Goal: Transaction & Acquisition: Purchase product/service

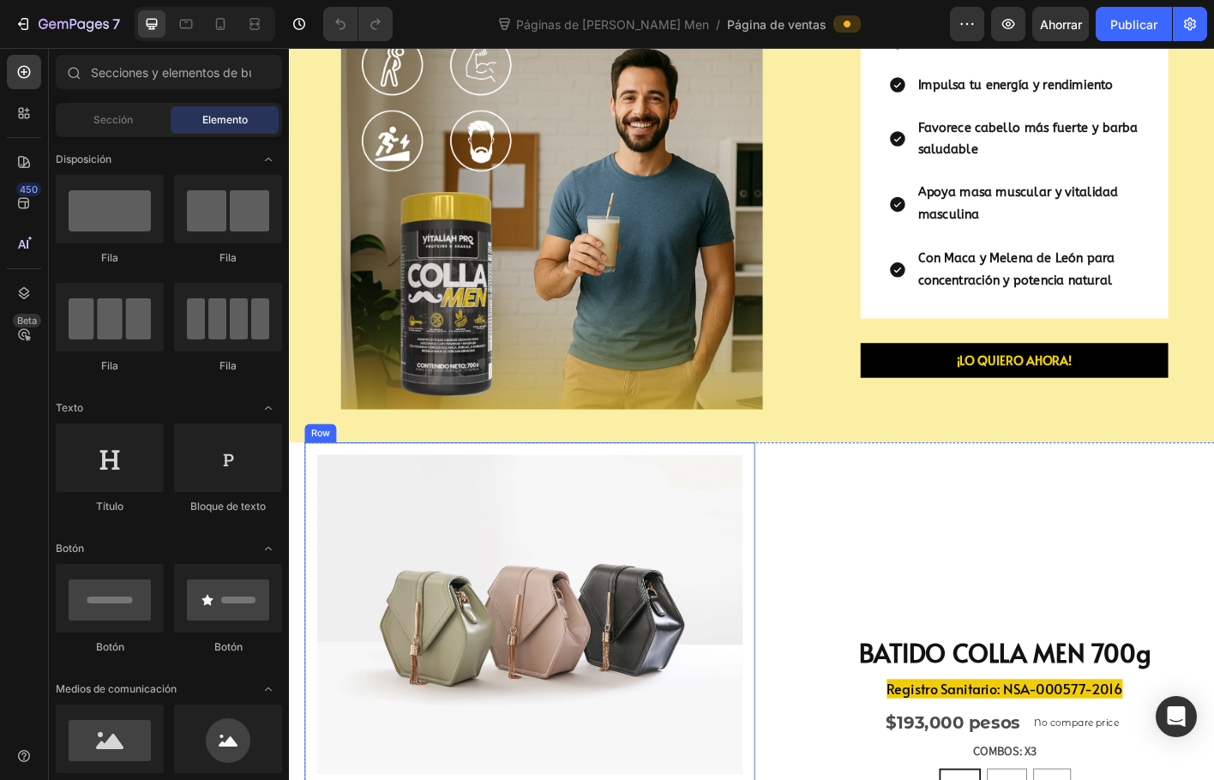
scroll to position [343, 0]
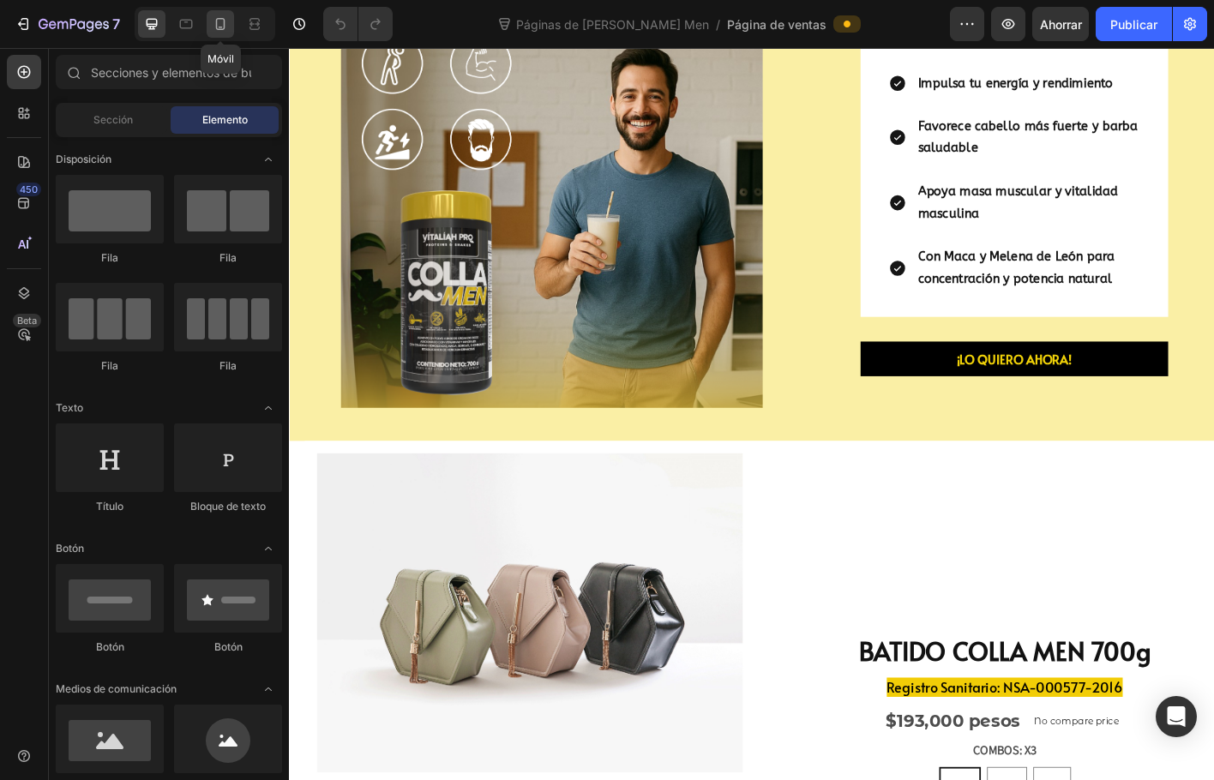
click at [228, 24] on icon at bounding box center [220, 23] width 17 height 17
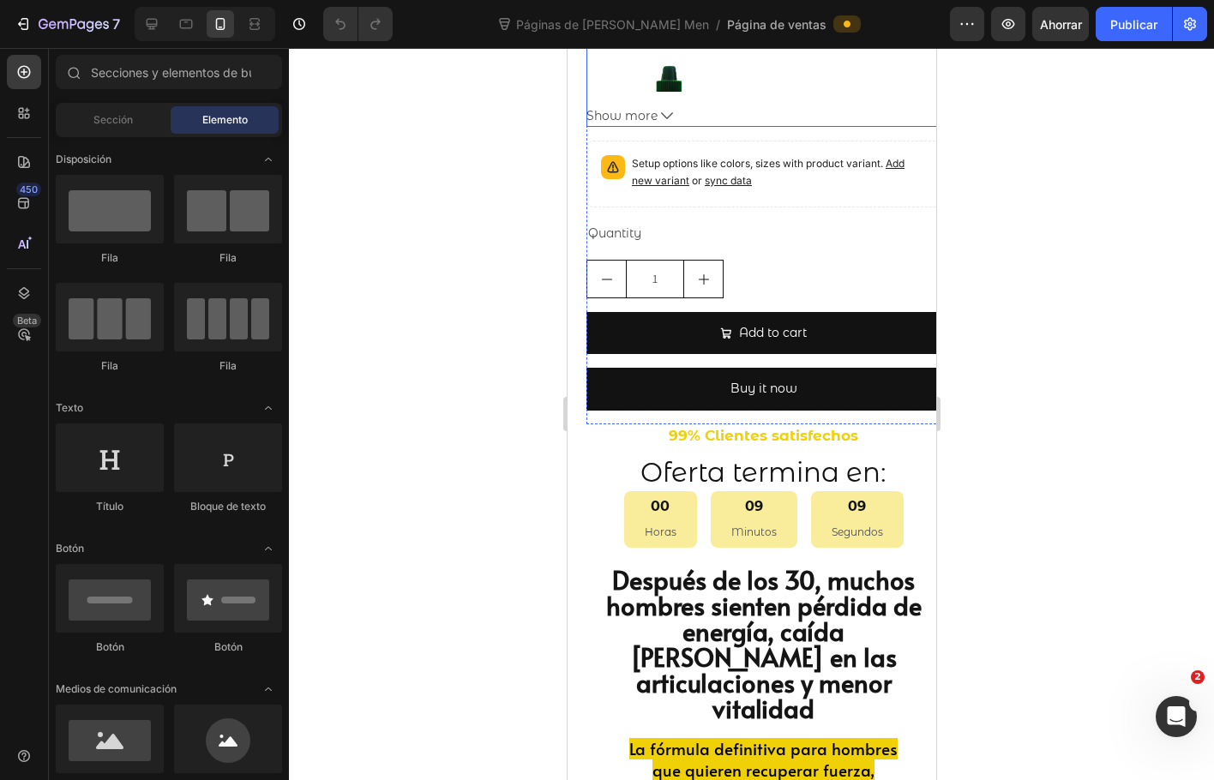
scroll to position [1848, 0]
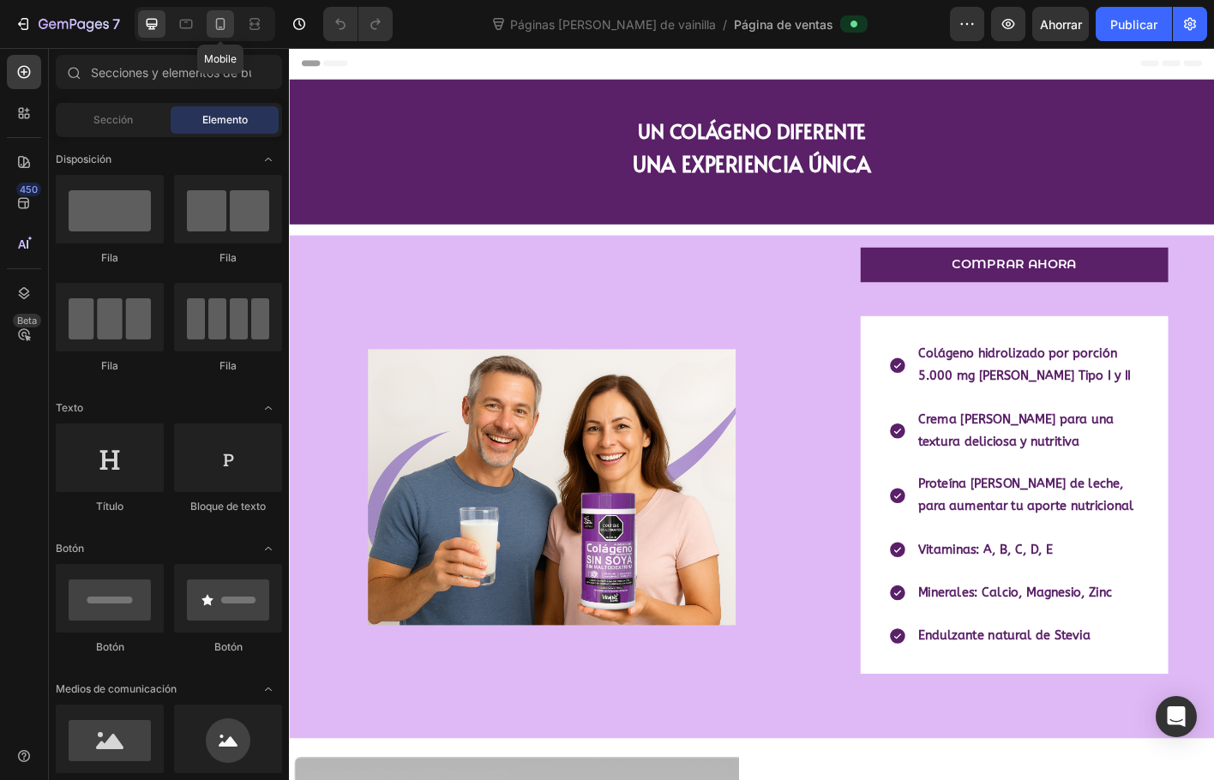
click at [227, 14] on div at bounding box center [220, 23] width 27 height 27
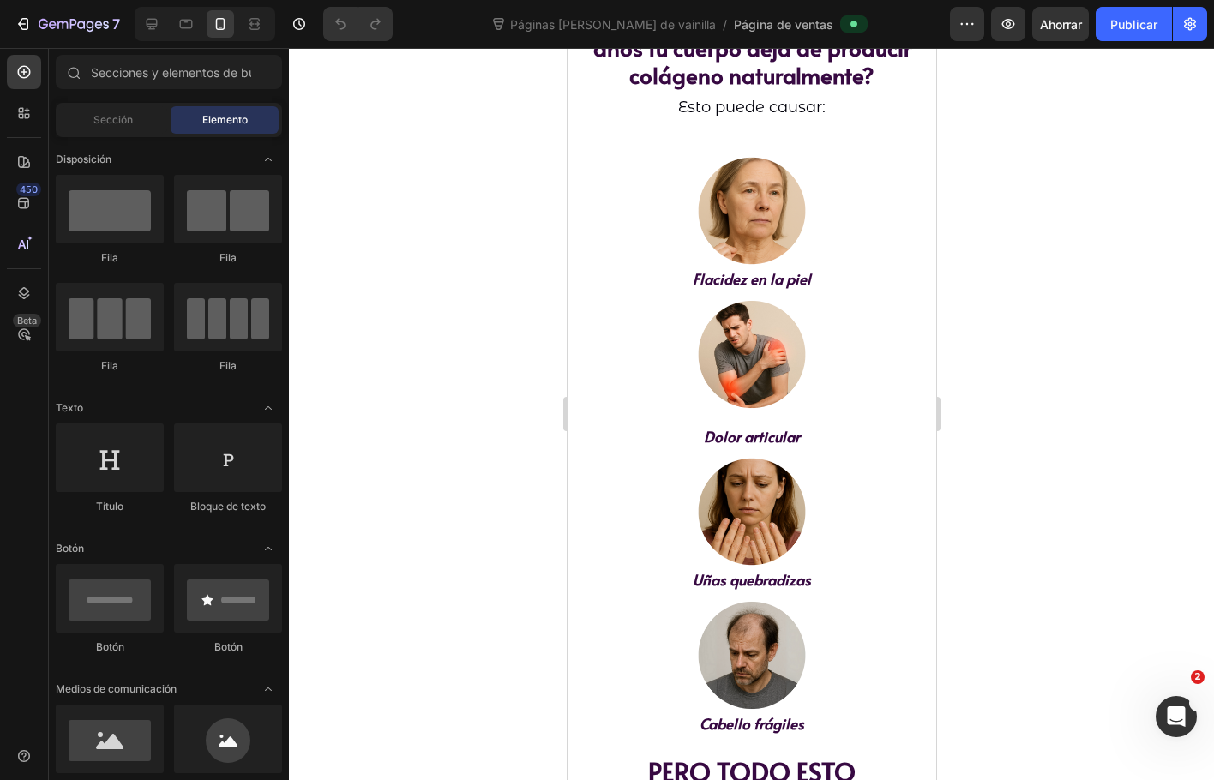
scroll to position [2829, 0]
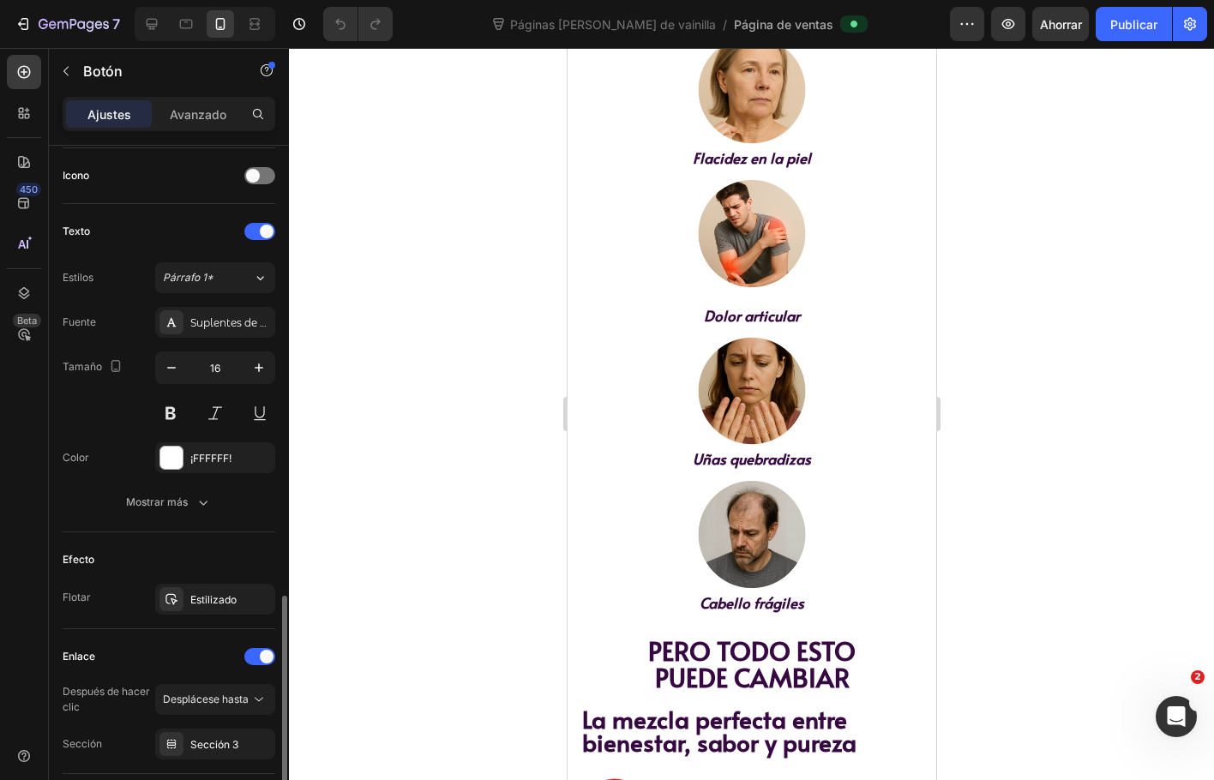
scroll to position [635, 0]
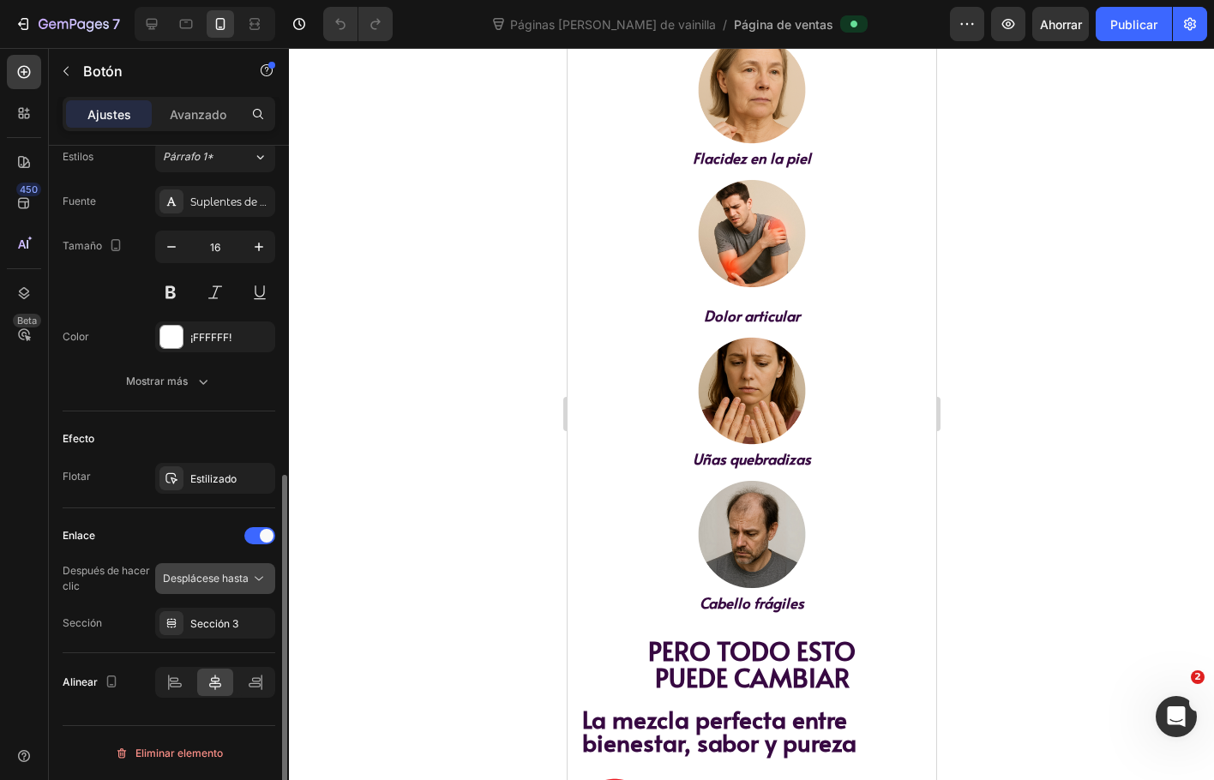
click at [257, 580] on icon at bounding box center [258, 578] width 17 height 17
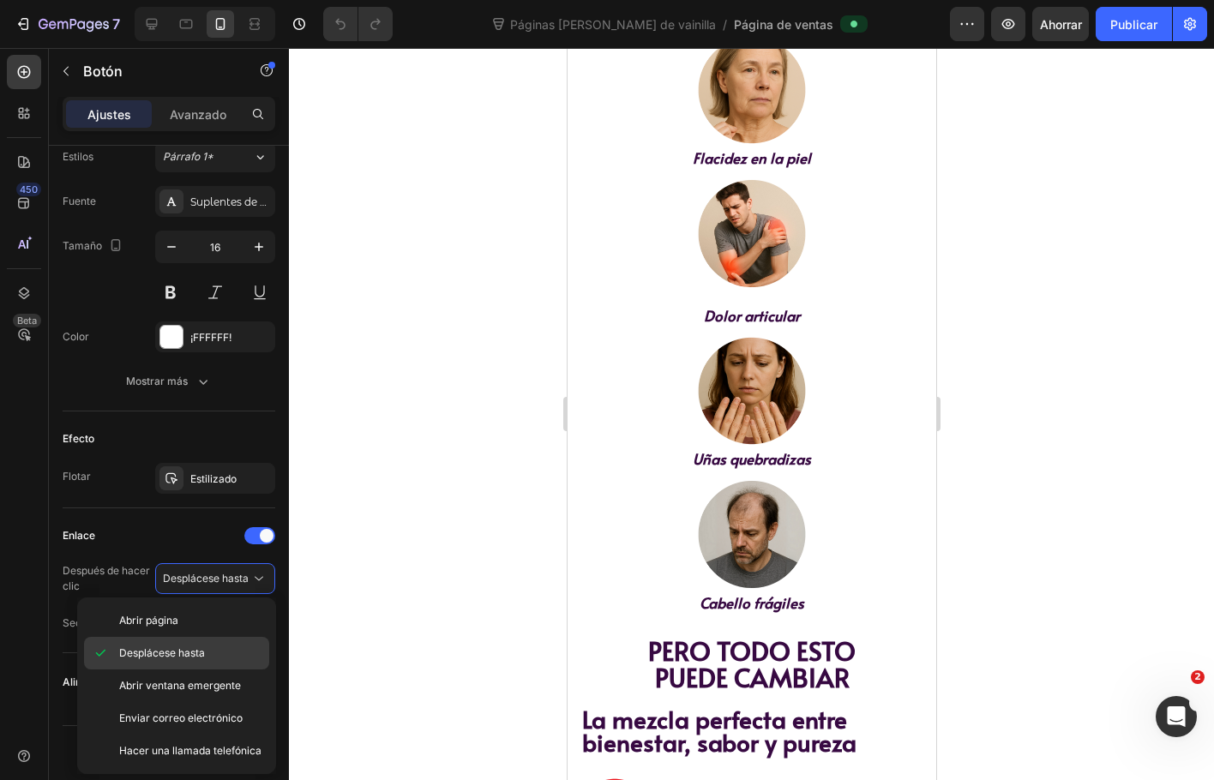
click at [133, 657] on font "Desplácese hasta" at bounding box center [162, 652] width 86 height 13
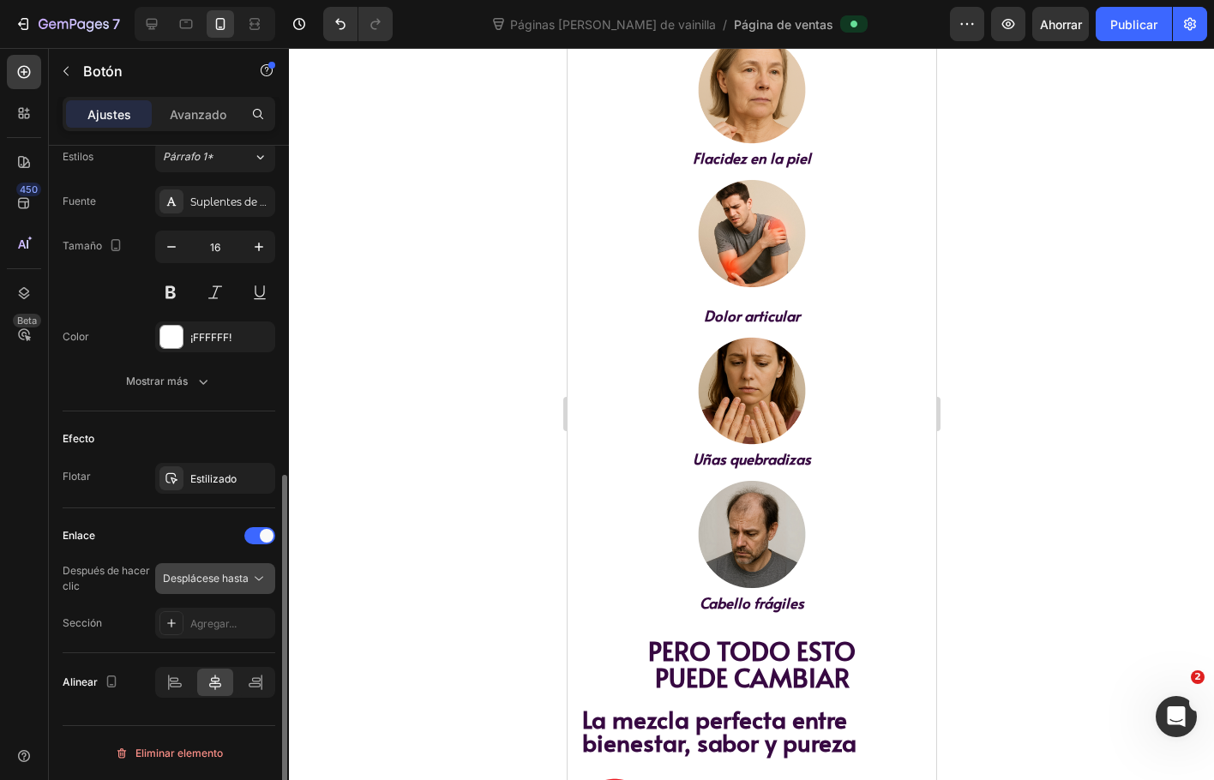
click at [243, 579] on font "Desplácese hasta" at bounding box center [206, 578] width 86 height 13
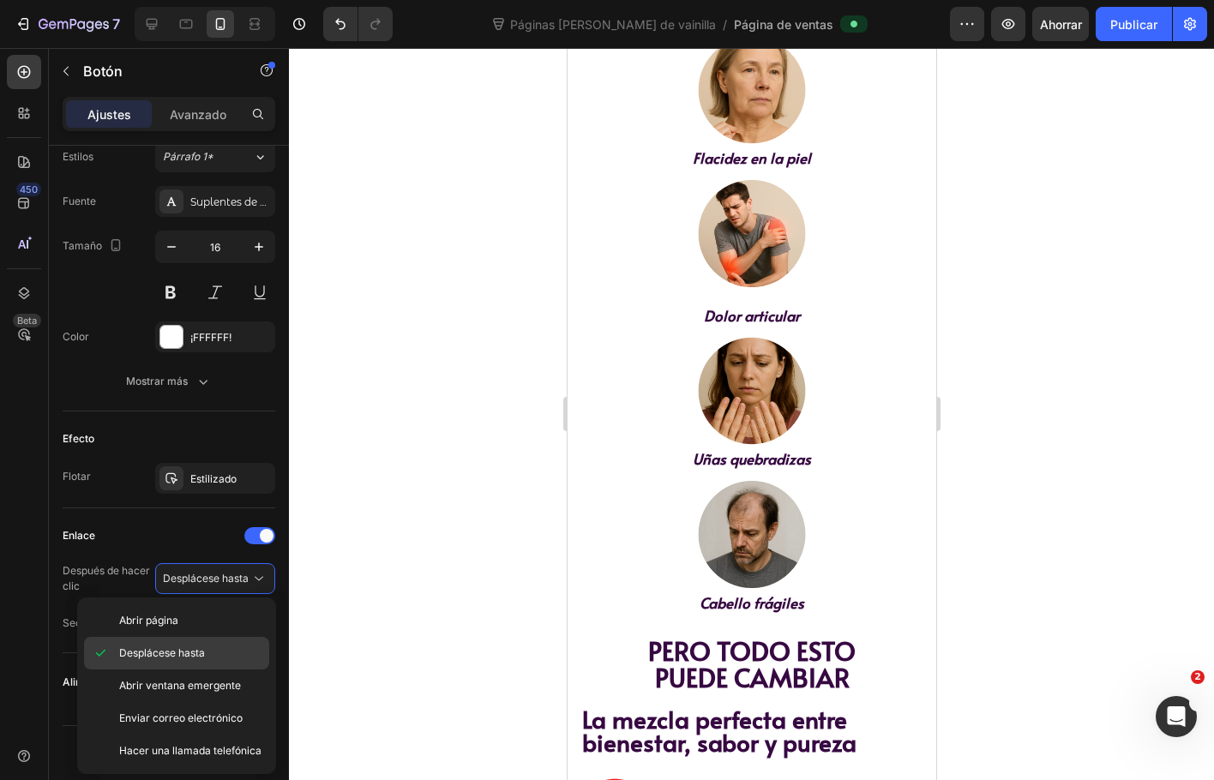
click at [111, 669] on div "Desplácese hasta" at bounding box center [176, 685] width 185 height 33
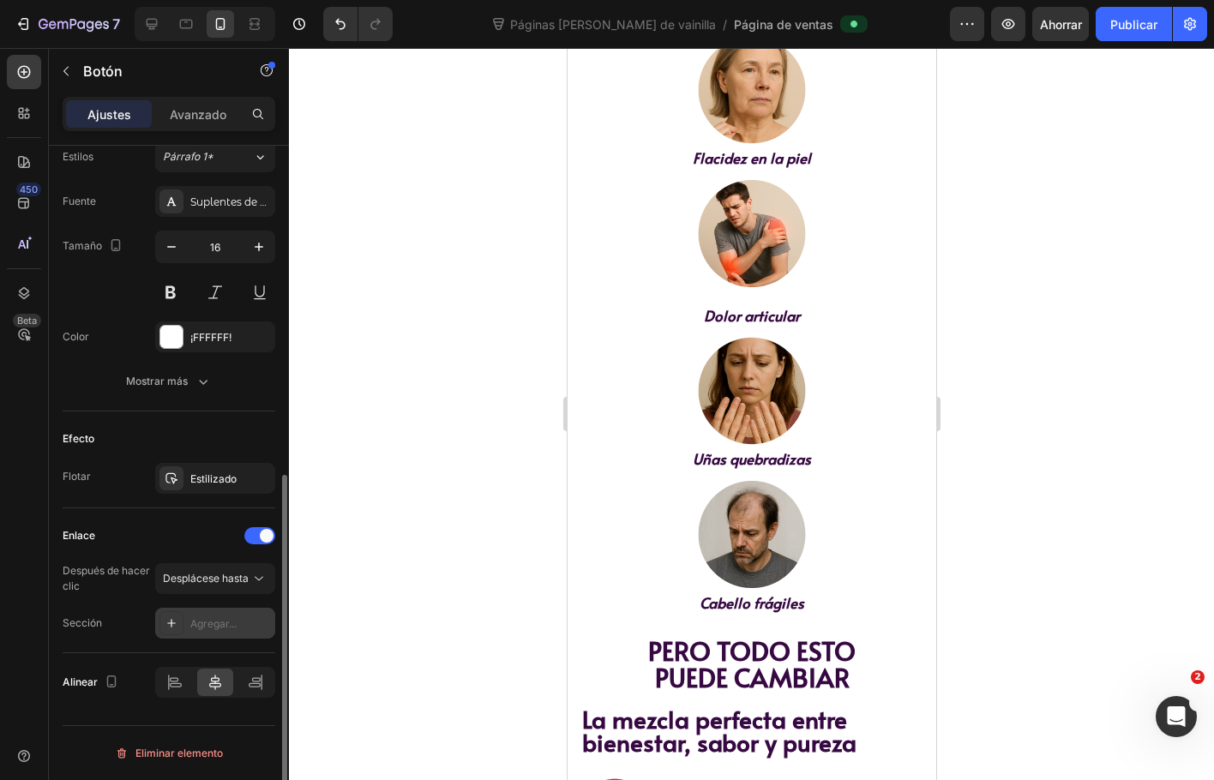
click at [171, 626] on icon at bounding box center [171, 623] width 9 height 9
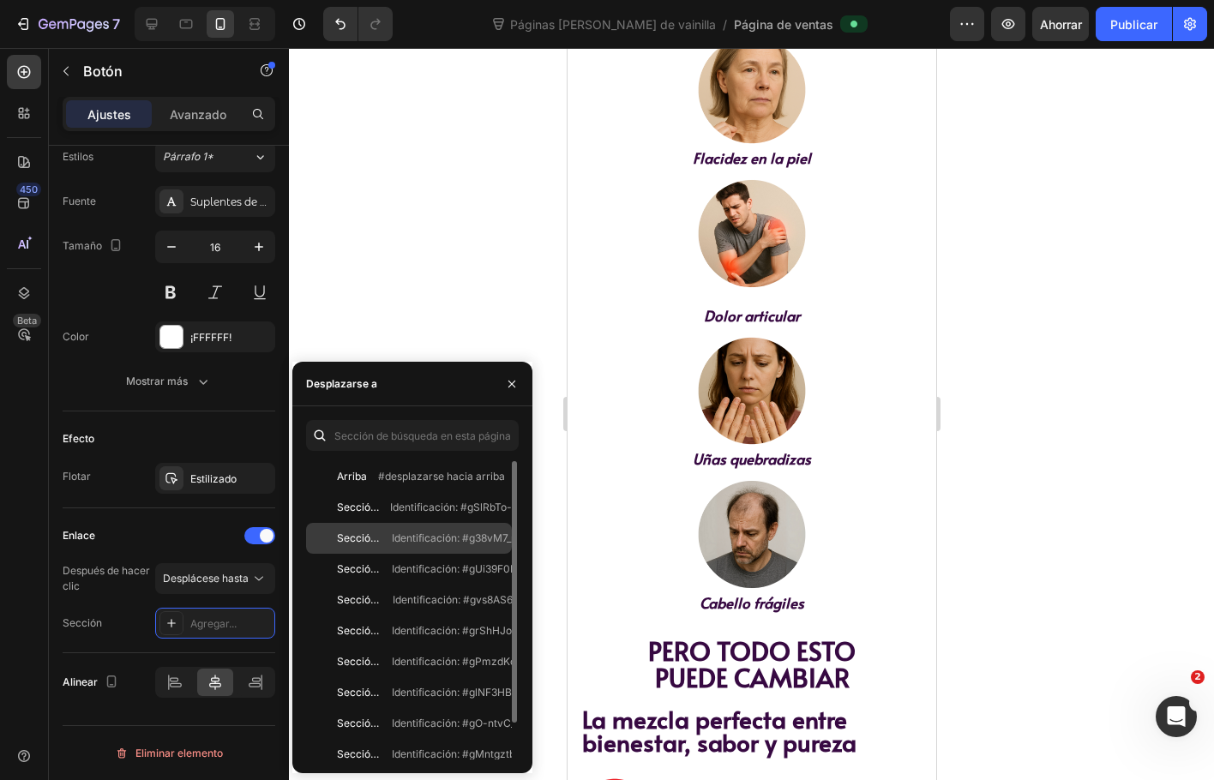
click at [394, 554] on div "Sección 2 Identificación: #g38vM7_rdW" at bounding box center [409, 569] width 206 height 31
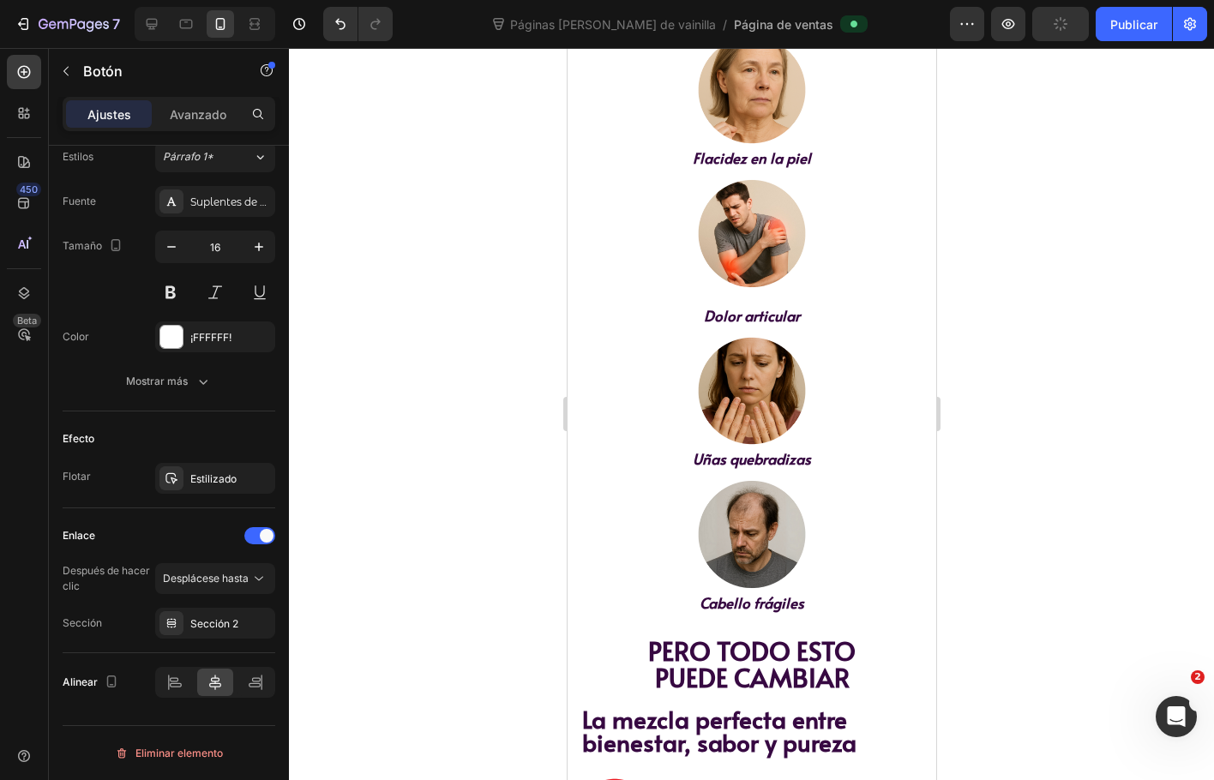
click at [457, 297] on div at bounding box center [751, 414] width 925 height 732
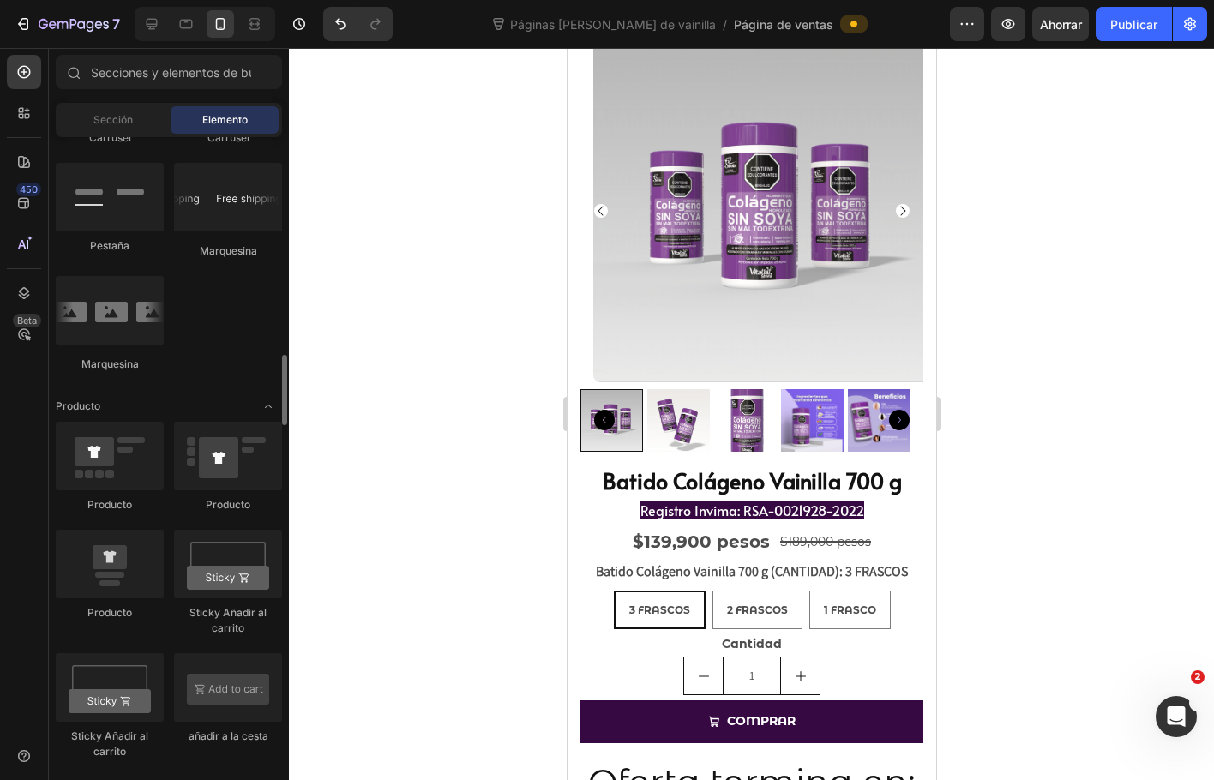
scroll to position [2057, 0]
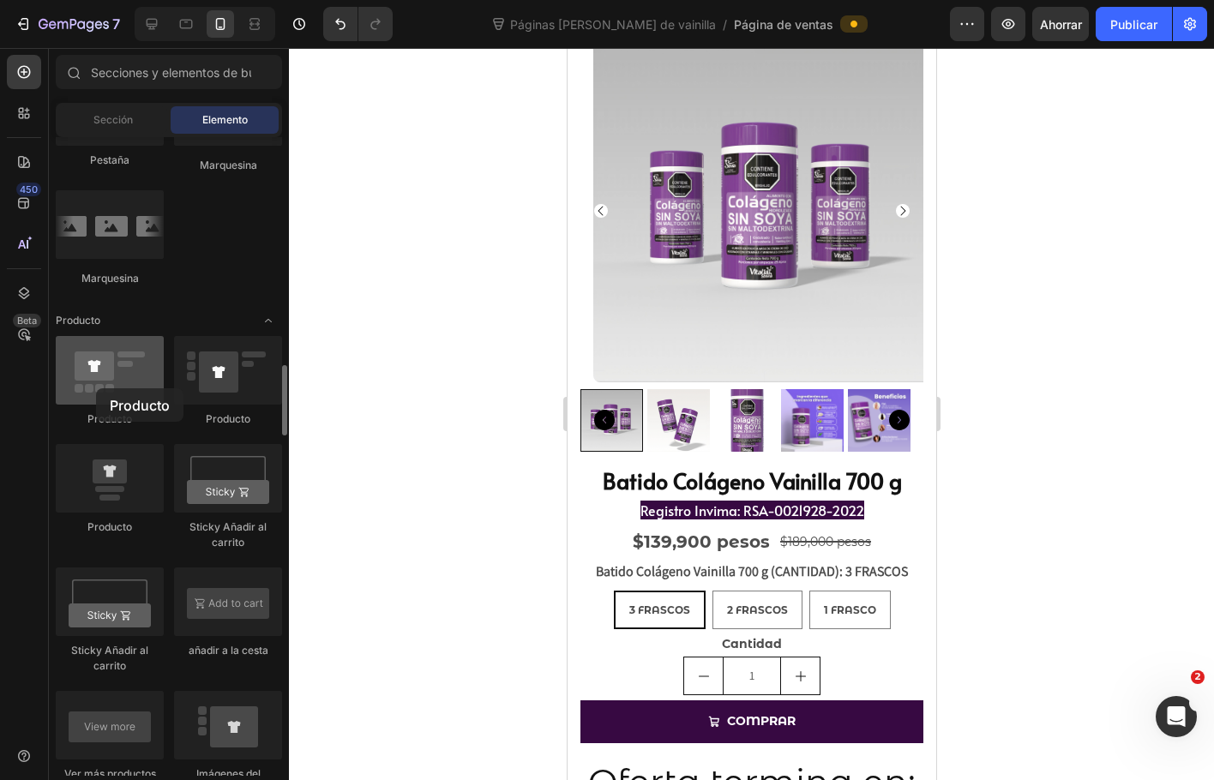
click at [99, 389] on div at bounding box center [110, 370] width 108 height 69
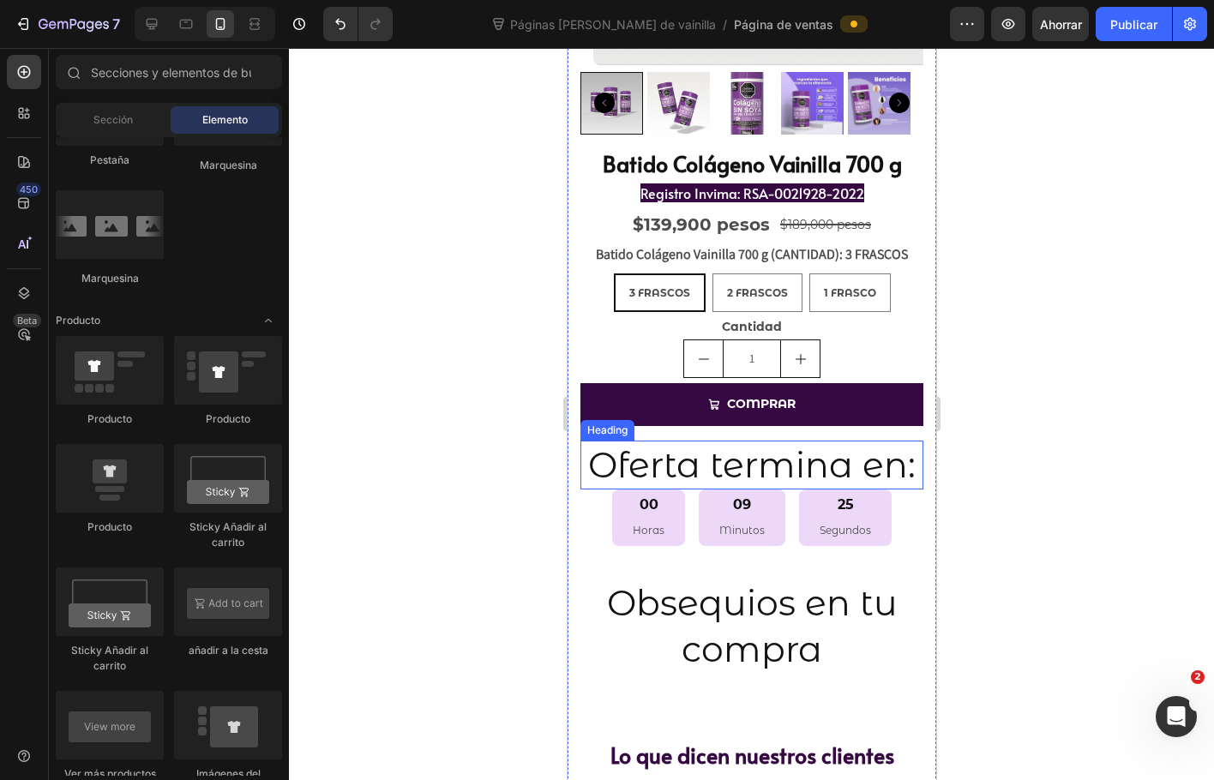
scroll to position [1371, 0]
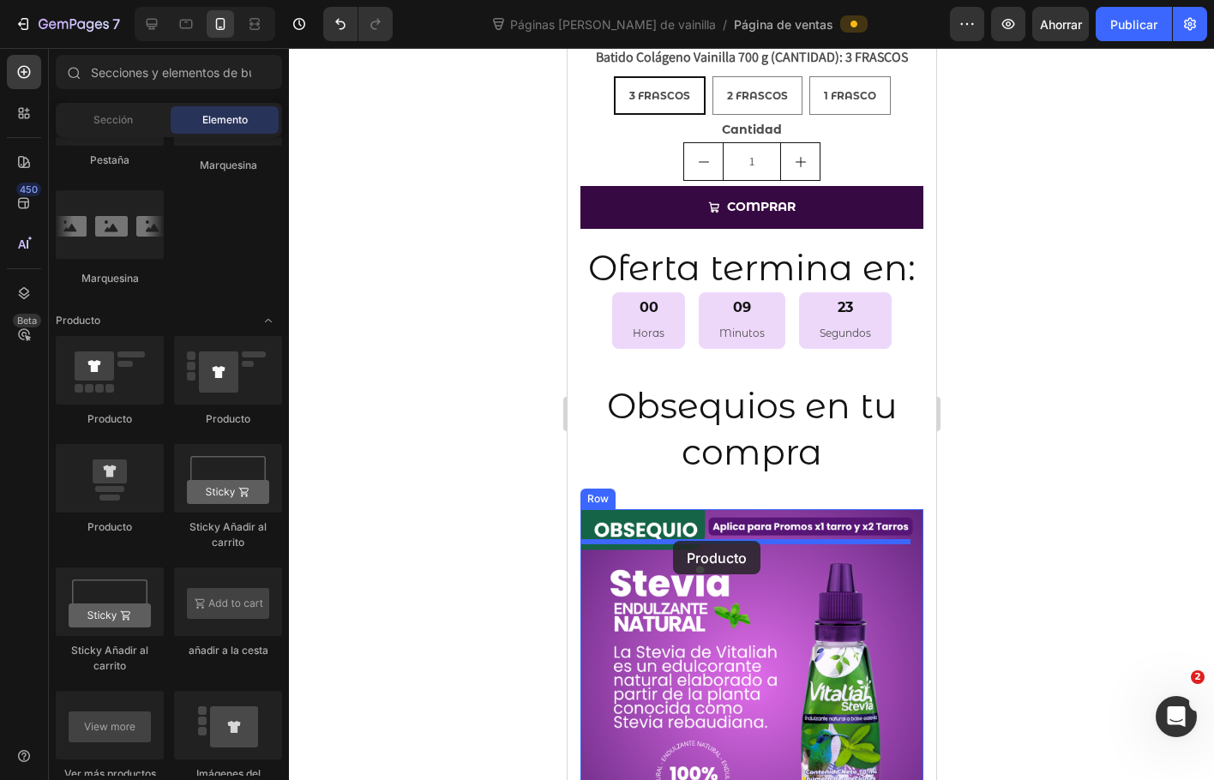
drag, startPoint x: 758, startPoint y: 446, endPoint x: 672, endPoint y: 541, distance: 128.1
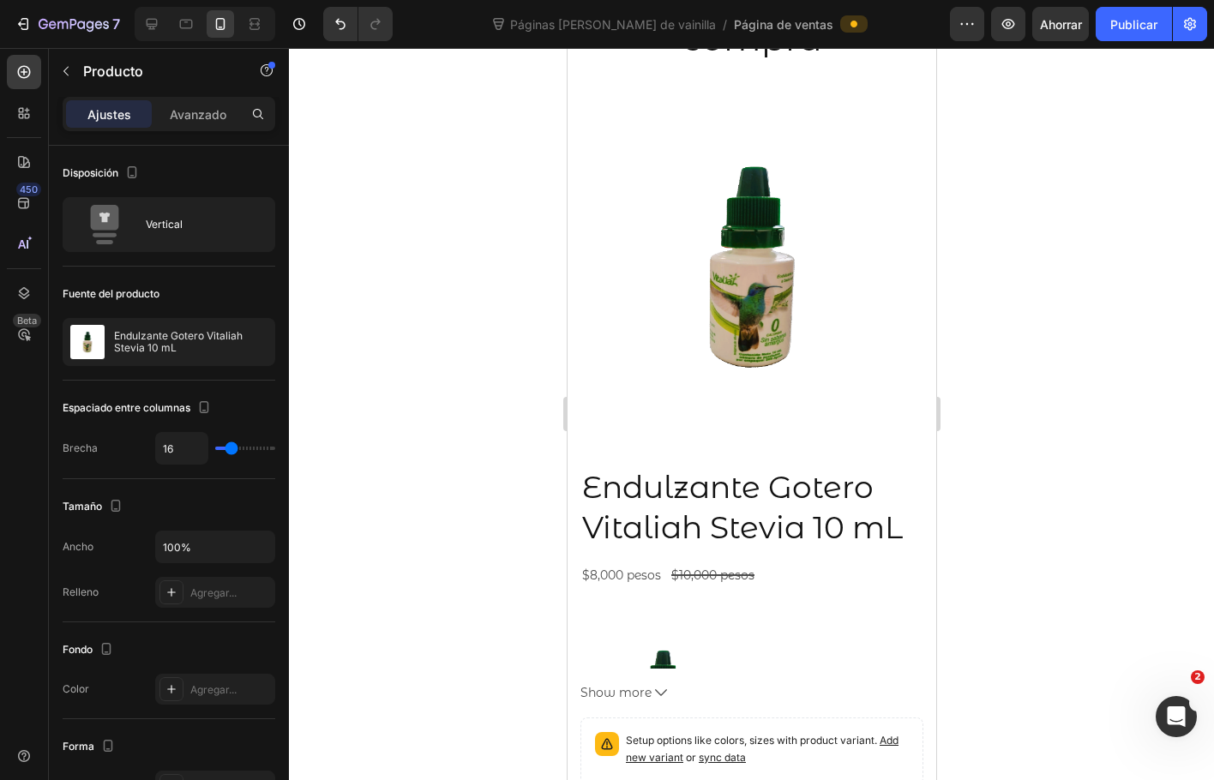
scroll to position [1800, 0]
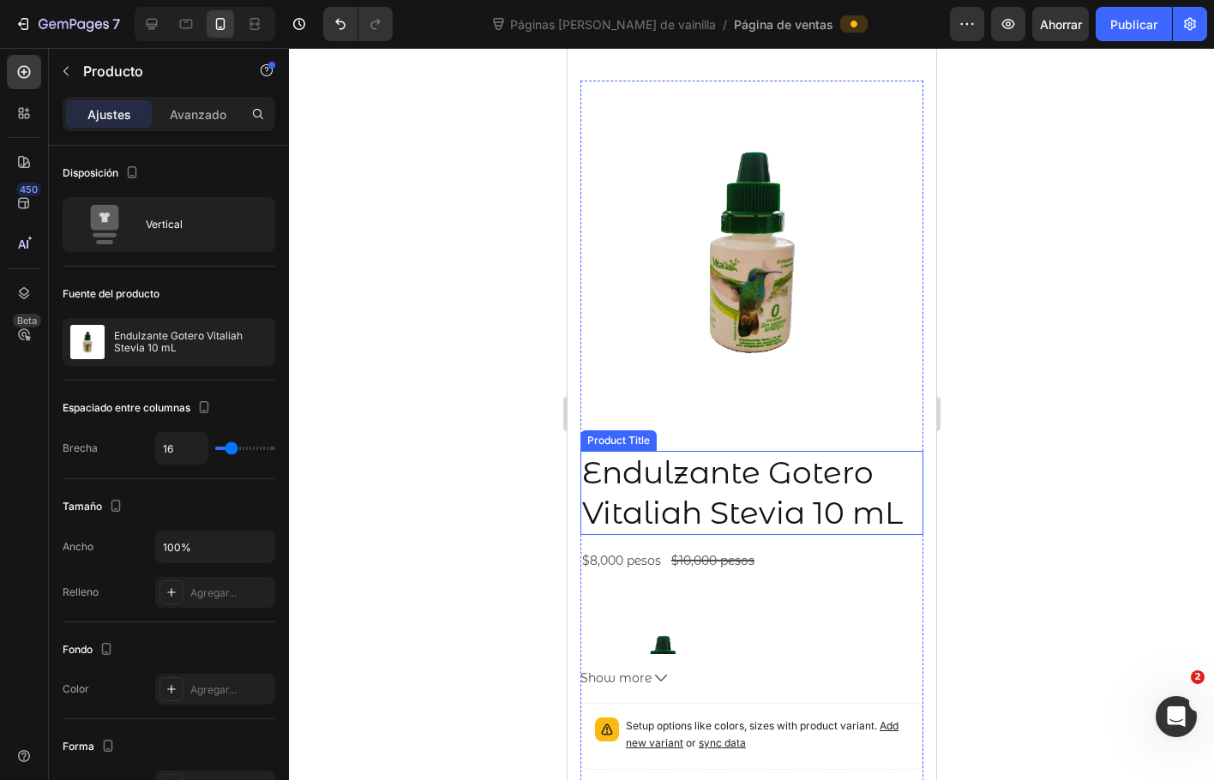
click at [759, 261] on img at bounding box center [750, 252] width 343 height 343
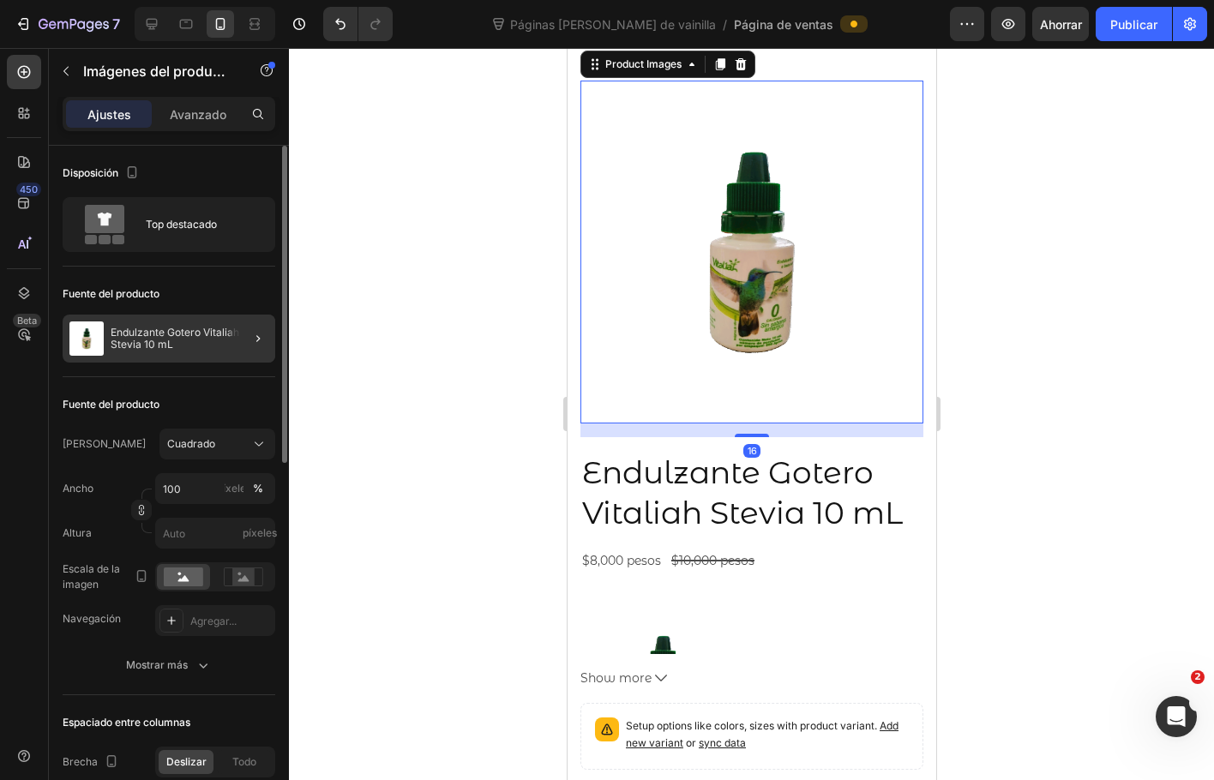
click at [241, 341] on div at bounding box center [251, 339] width 48 height 48
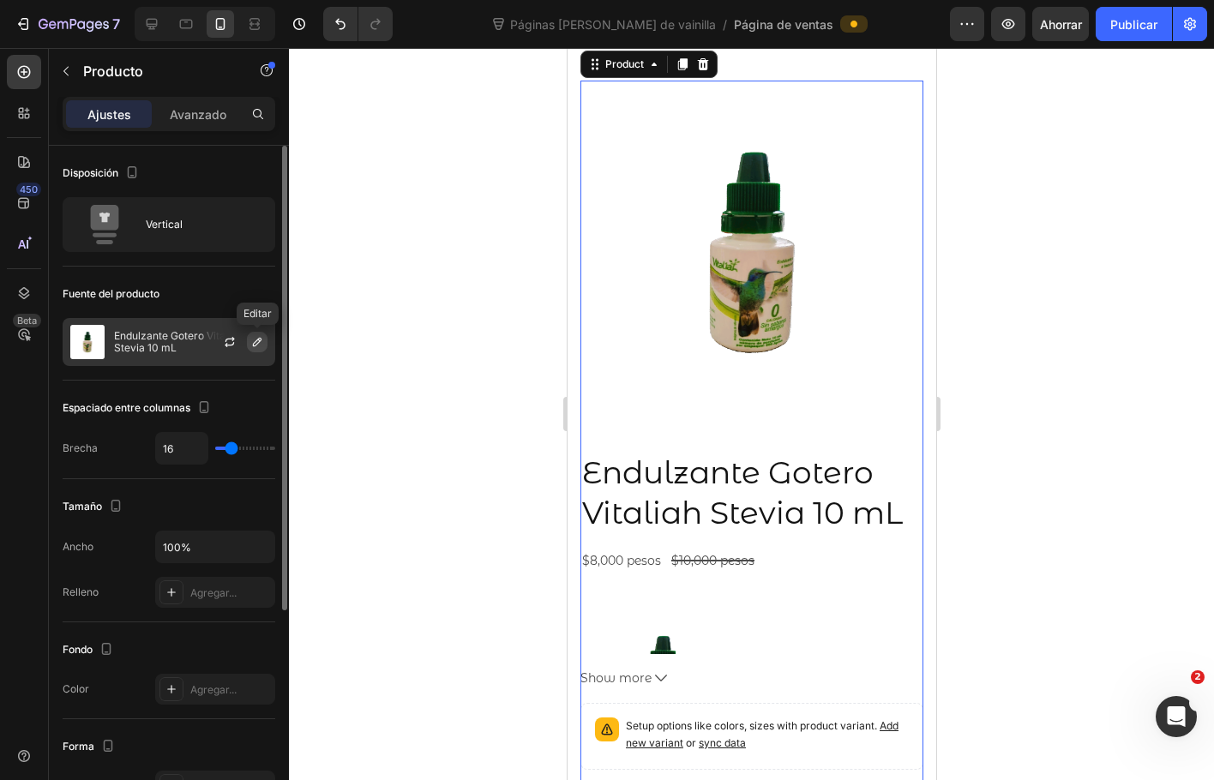
click at [252, 345] on icon "button" at bounding box center [257, 342] width 14 height 14
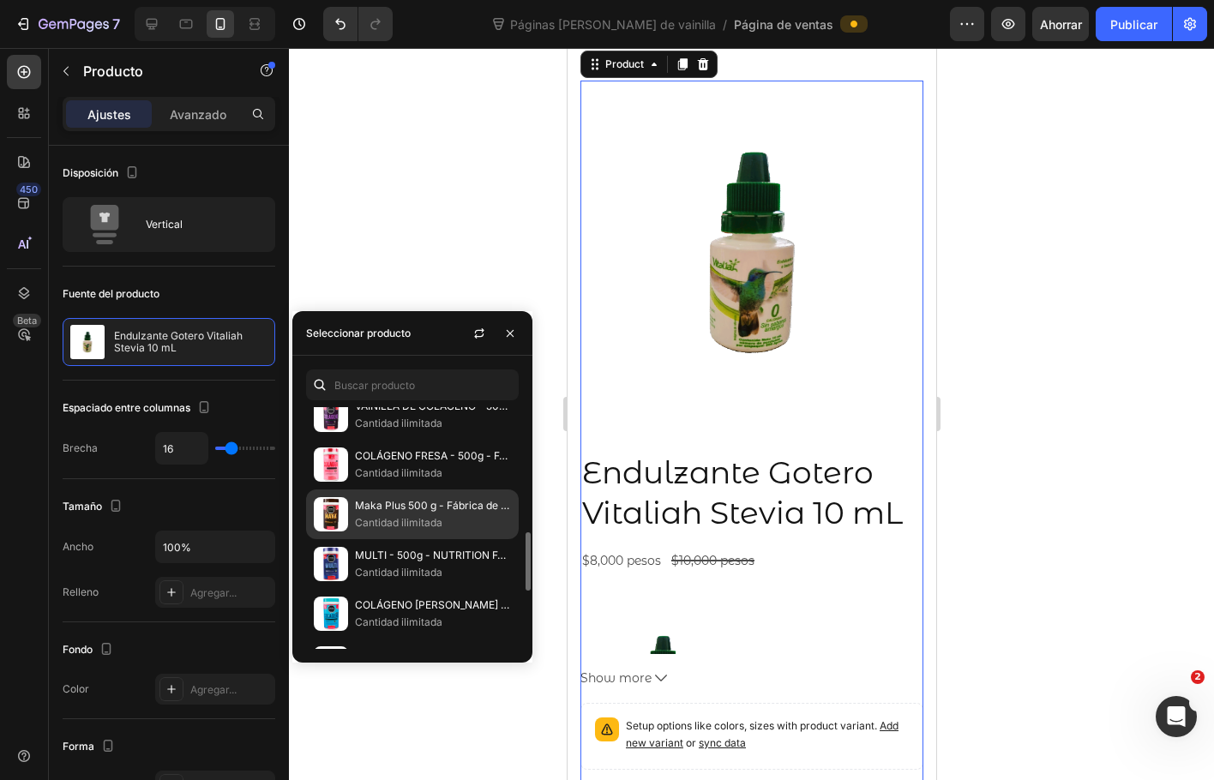
scroll to position [429, 0]
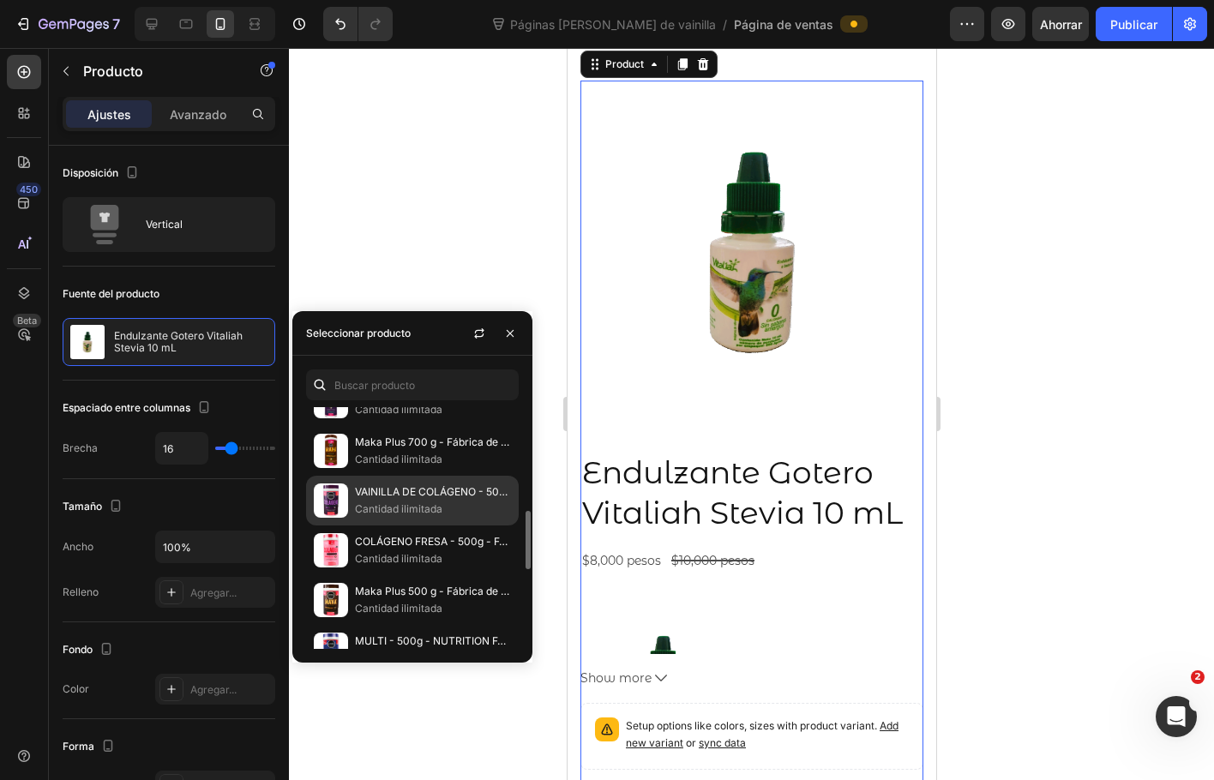
click at [380, 489] on font "VAINILLA DE COLÁGENO - 500g - NUTRITION FACTORY" at bounding box center [492, 491] width 274 height 13
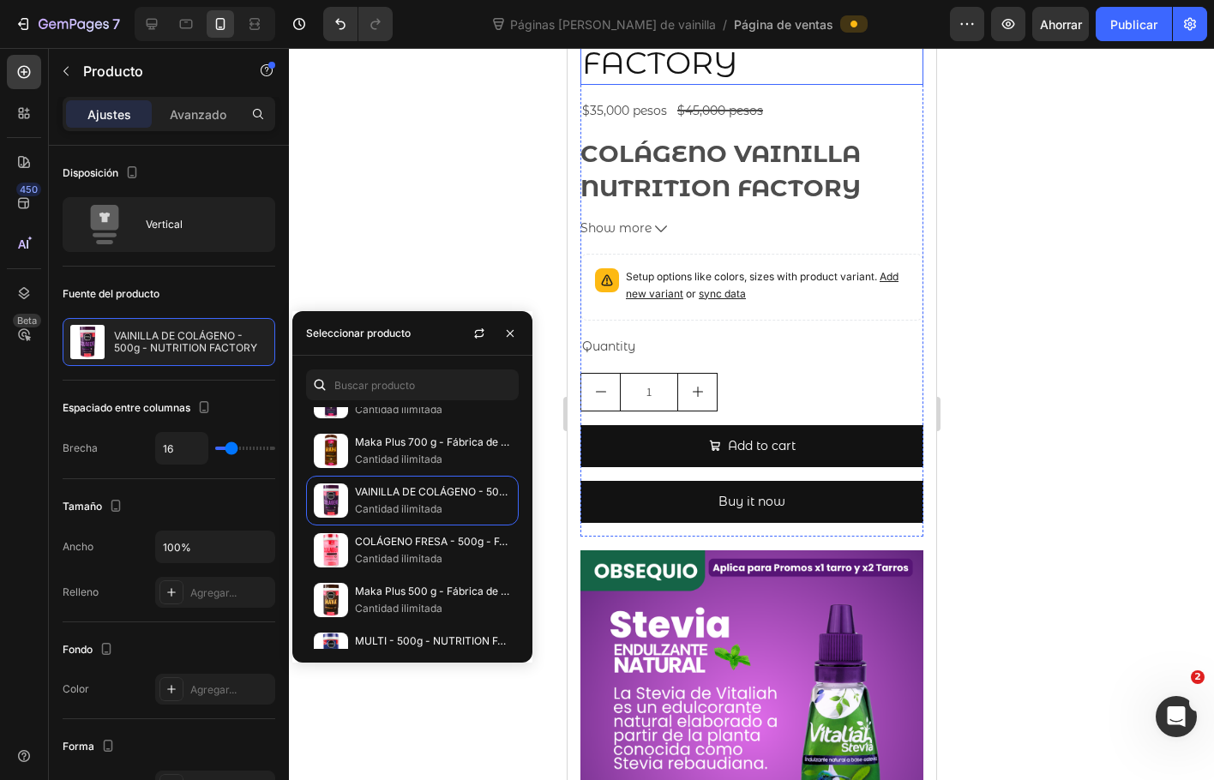
scroll to position [2400, 0]
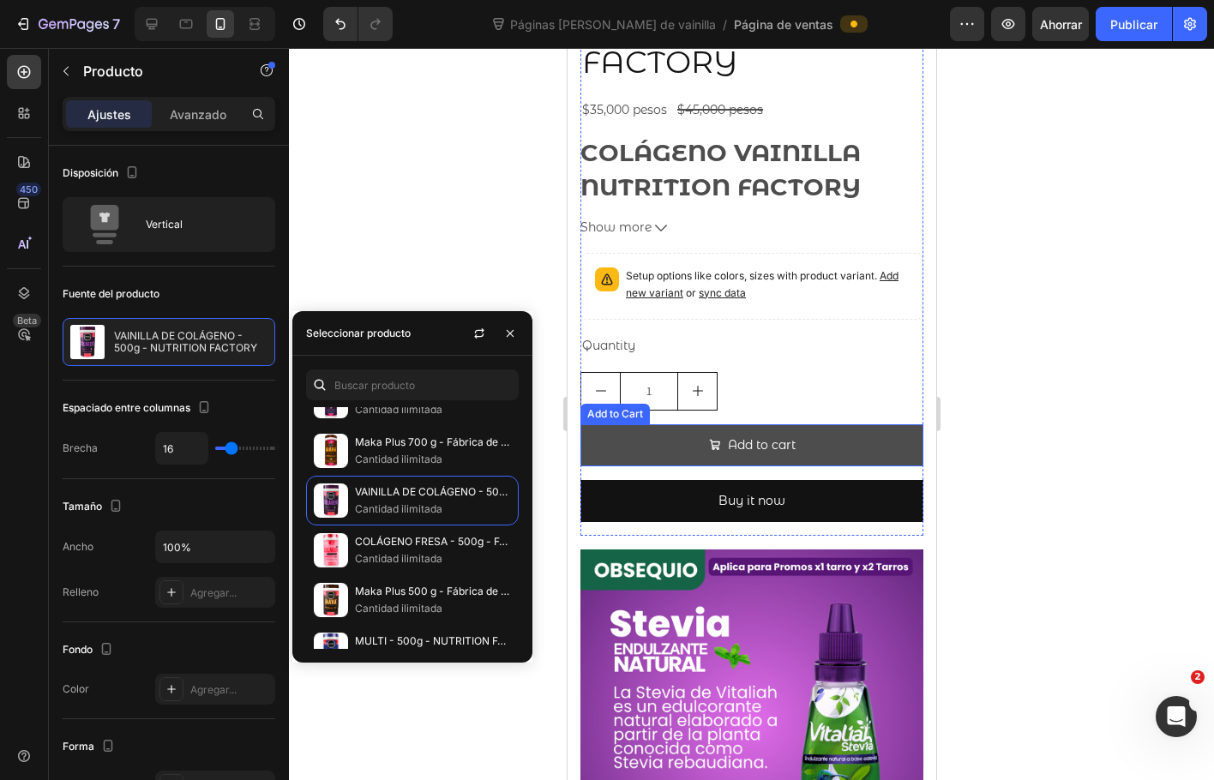
click at [848, 465] on button "Add to cart" at bounding box center [750, 445] width 343 height 42
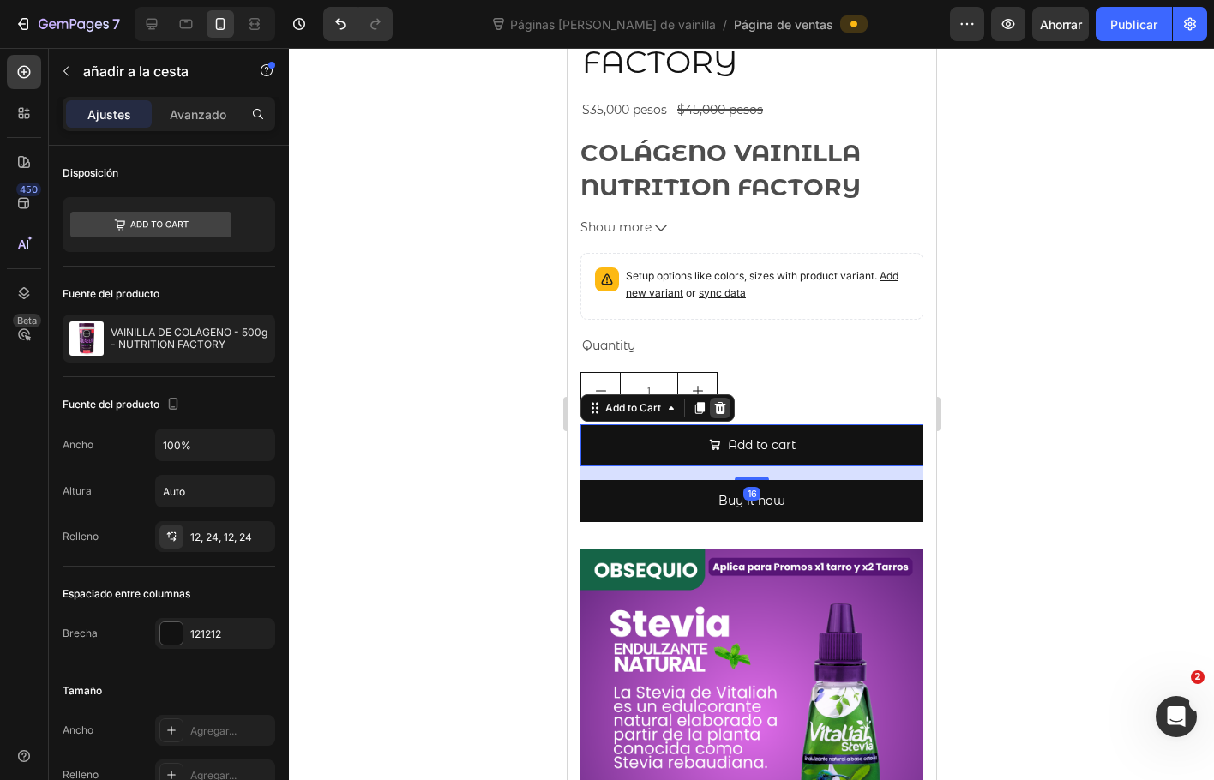
click at [722, 414] on icon at bounding box center [719, 408] width 11 height 12
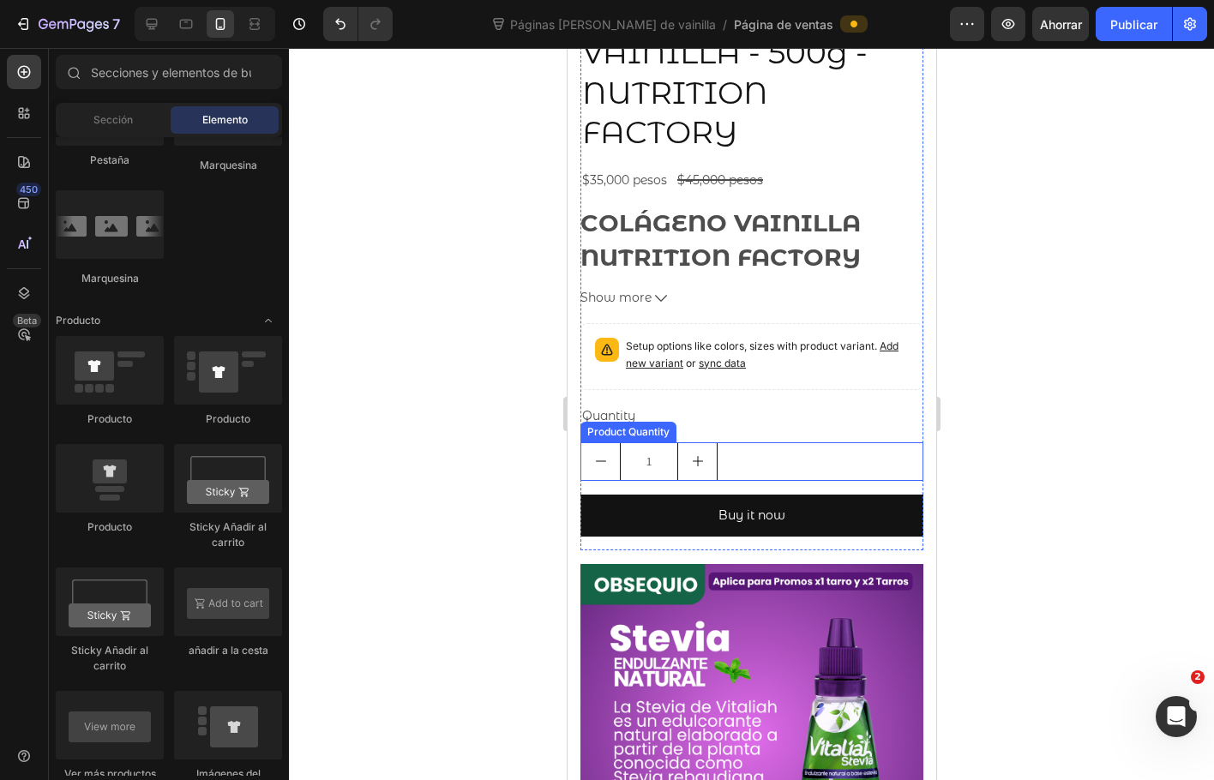
scroll to position [2314, 0]
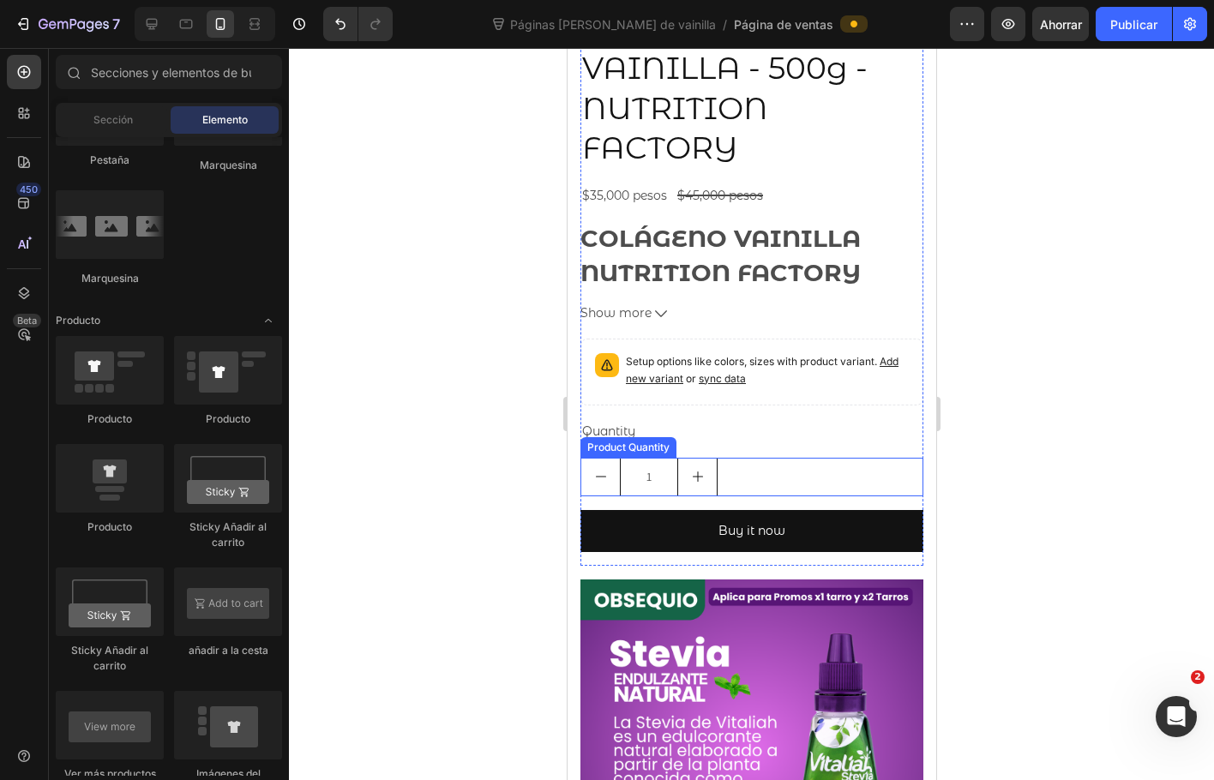
click at [694, 483] on icon "increment" at bounding box center [697, 477] width 14 height 14
type input "2"
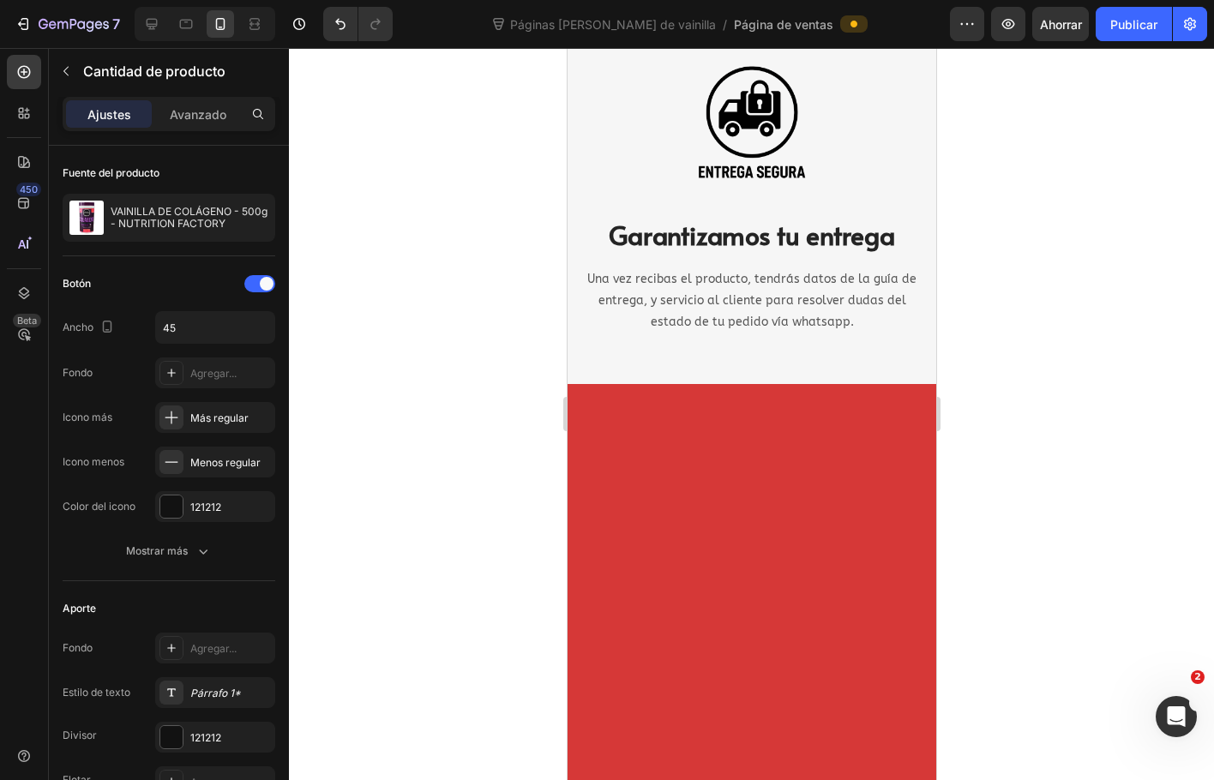
scroll to position [7286, 0]
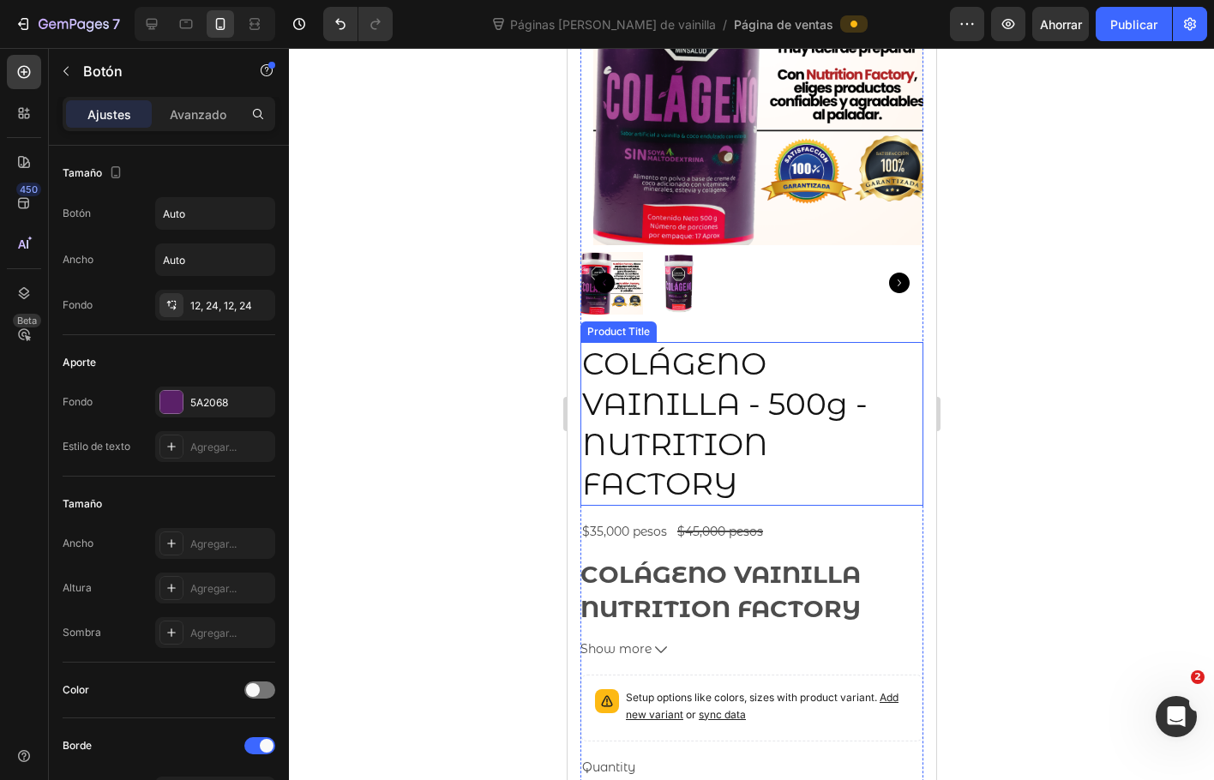
scroll to position [1804, 0]
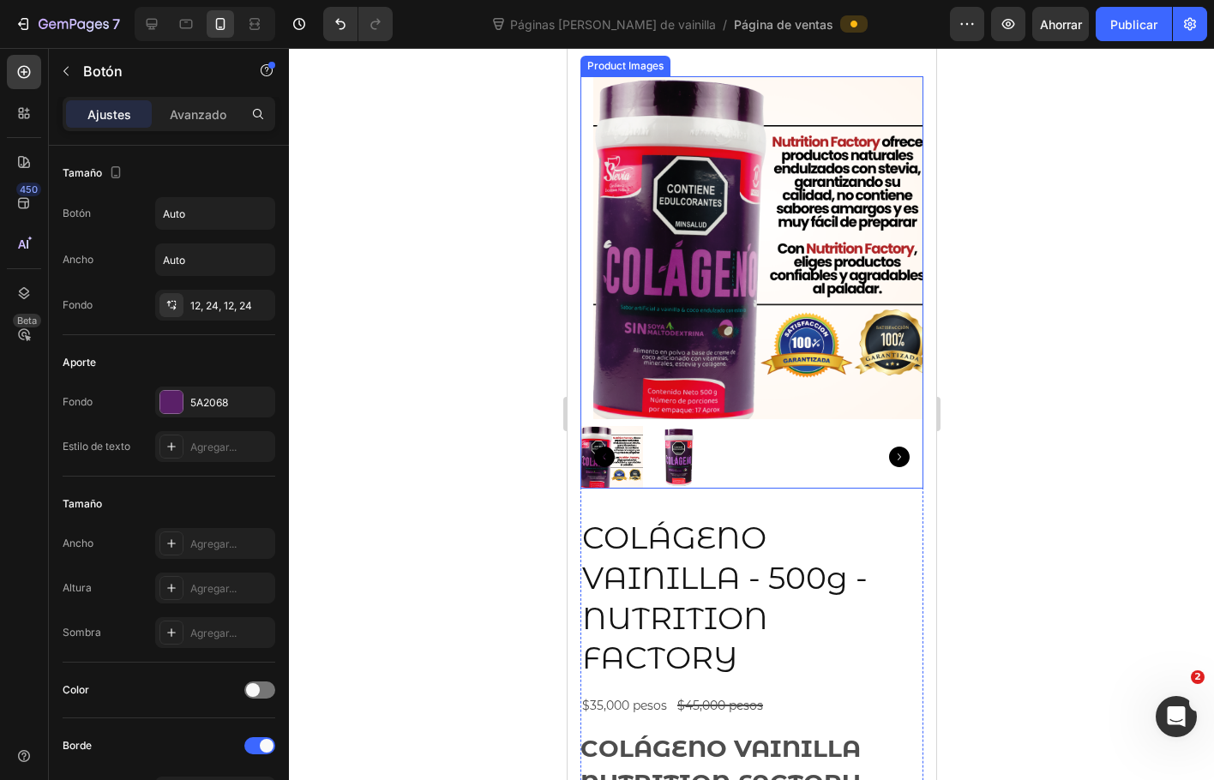
click at [860, 129] on img at bounding box center [763, 247] width 343 height 343
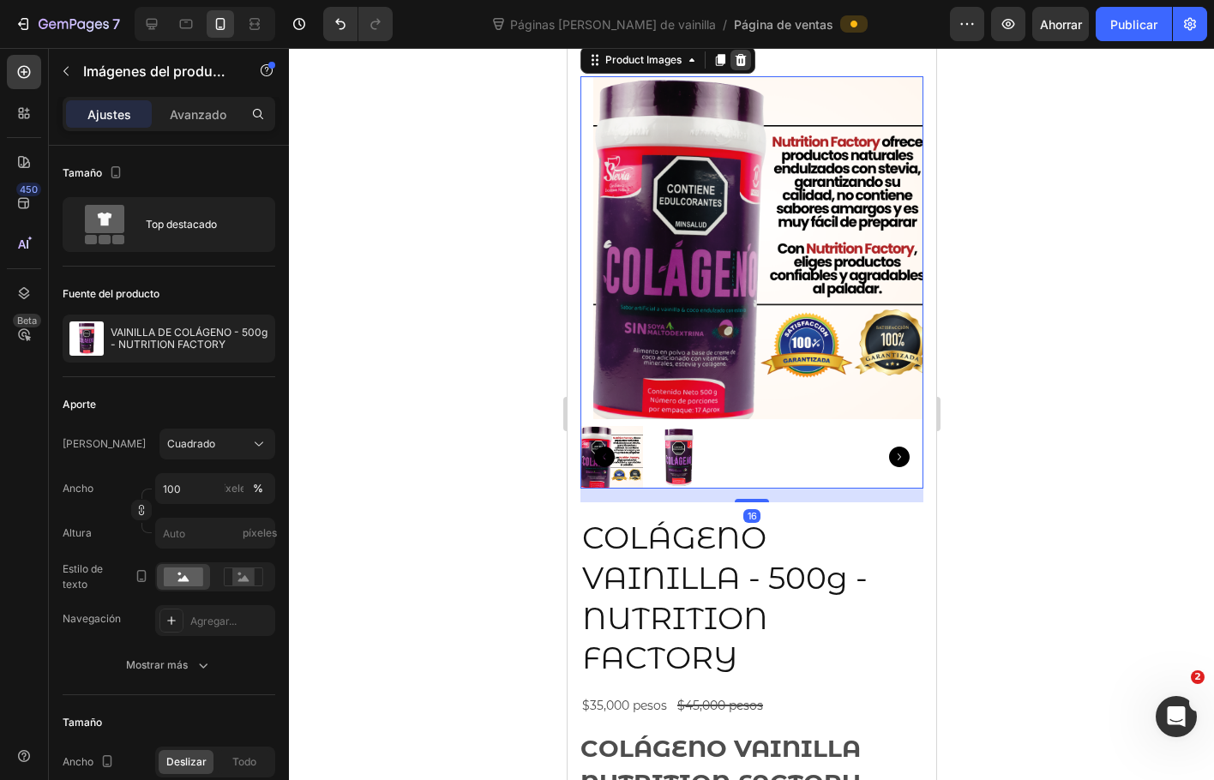
click at [740, 66] on icon at bounding box center [740, 60] width 11 height 12
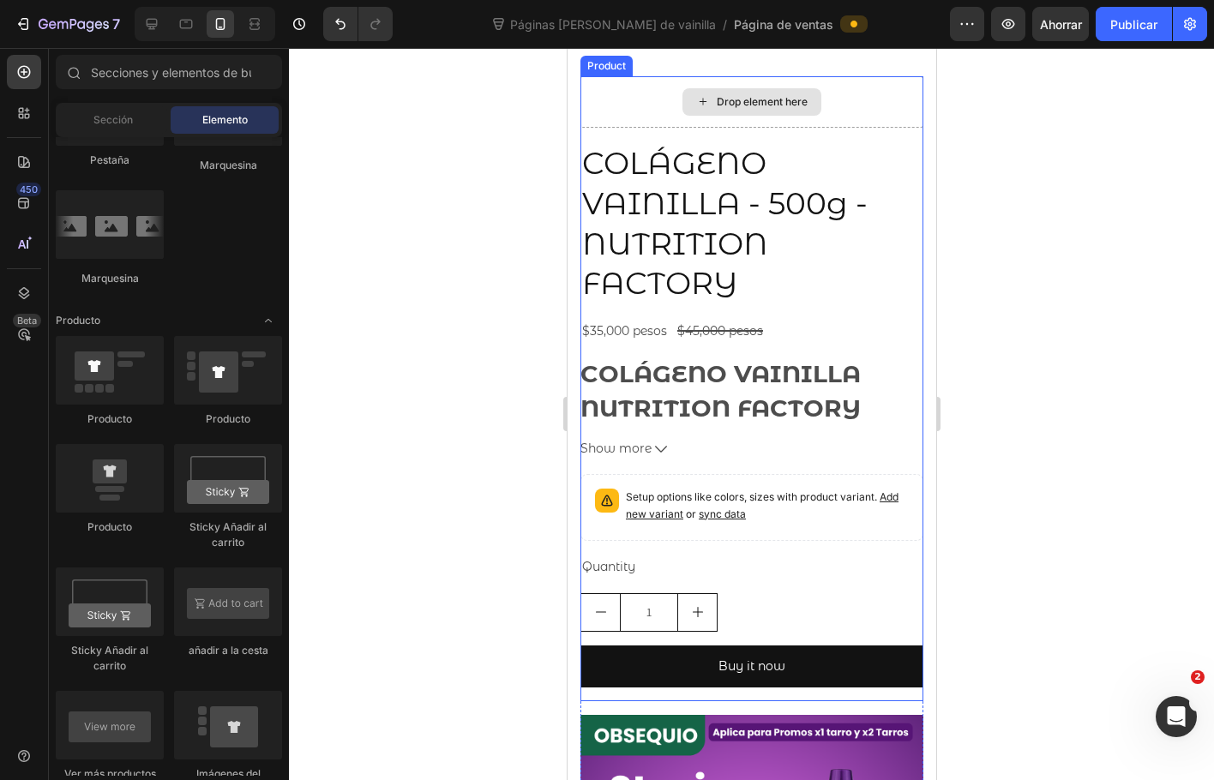
click at [857, 121] on div "Drop element here" at bounding box center [750, 101] width 343 height 51
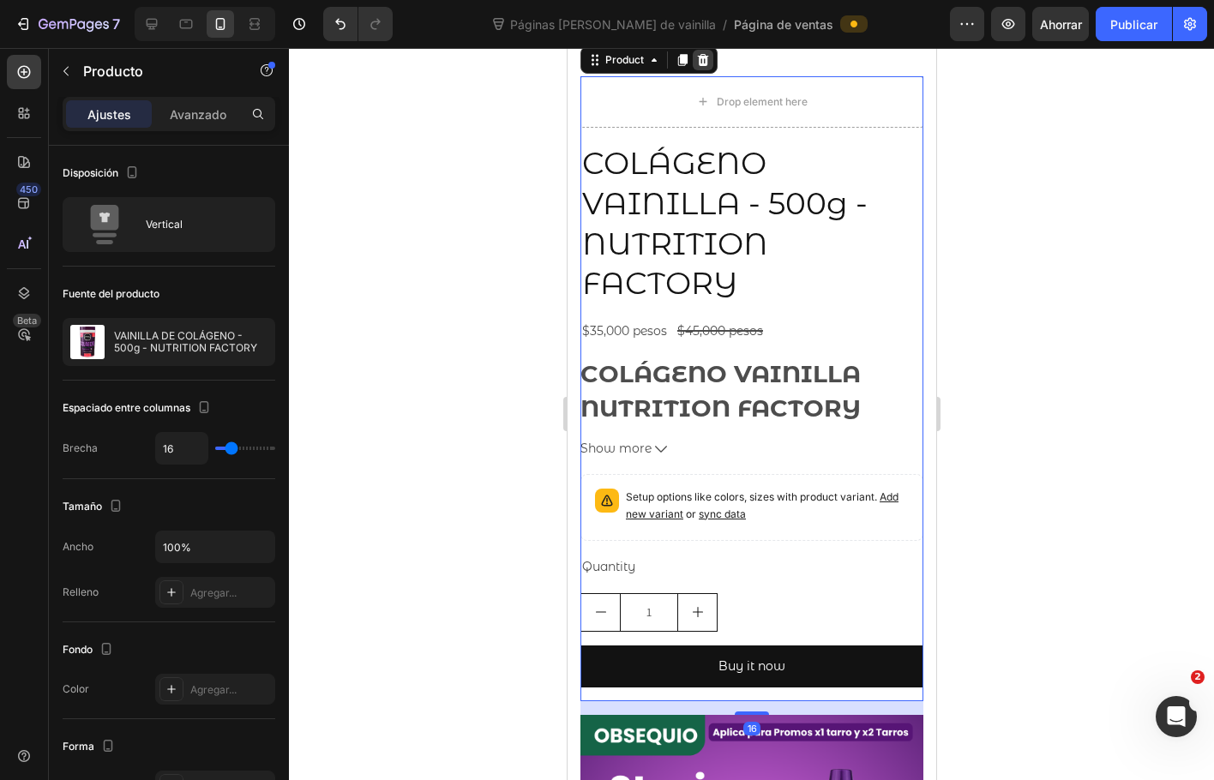
click at [709, 70] on div at bounding box center [702, 60] width 21 height 21
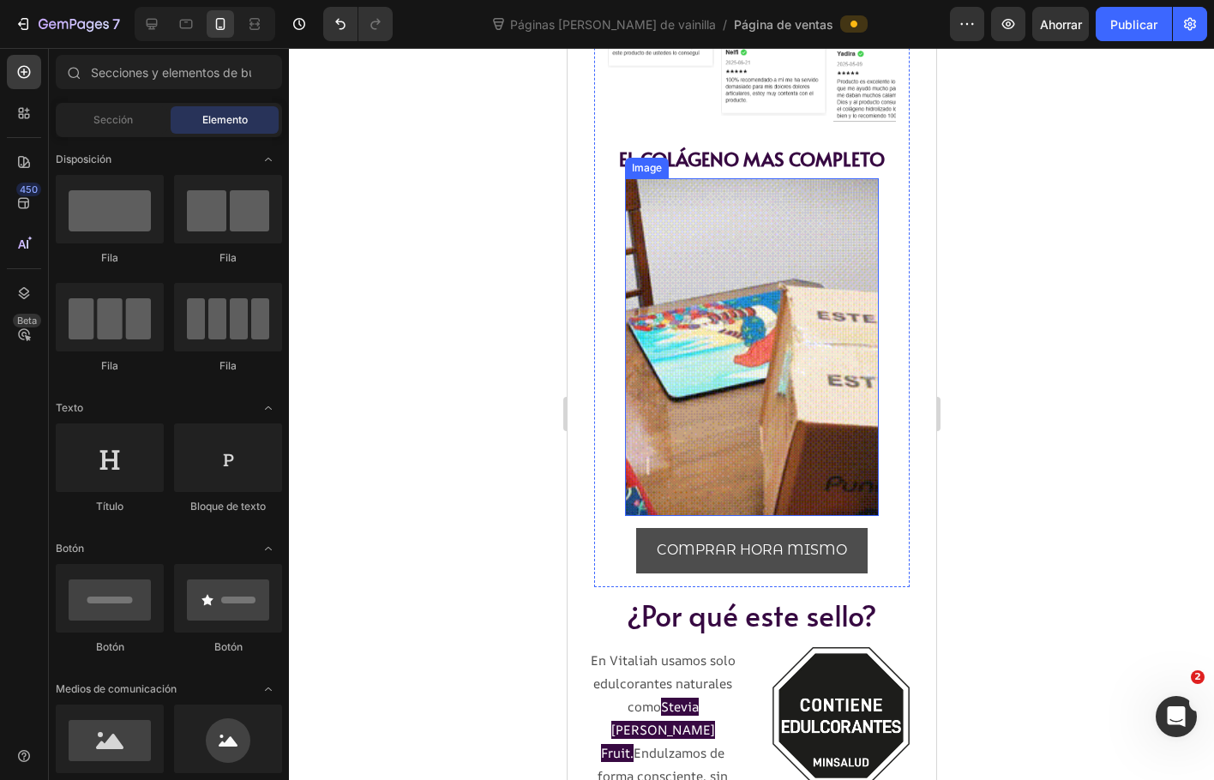
scroll to position [2829, 0]
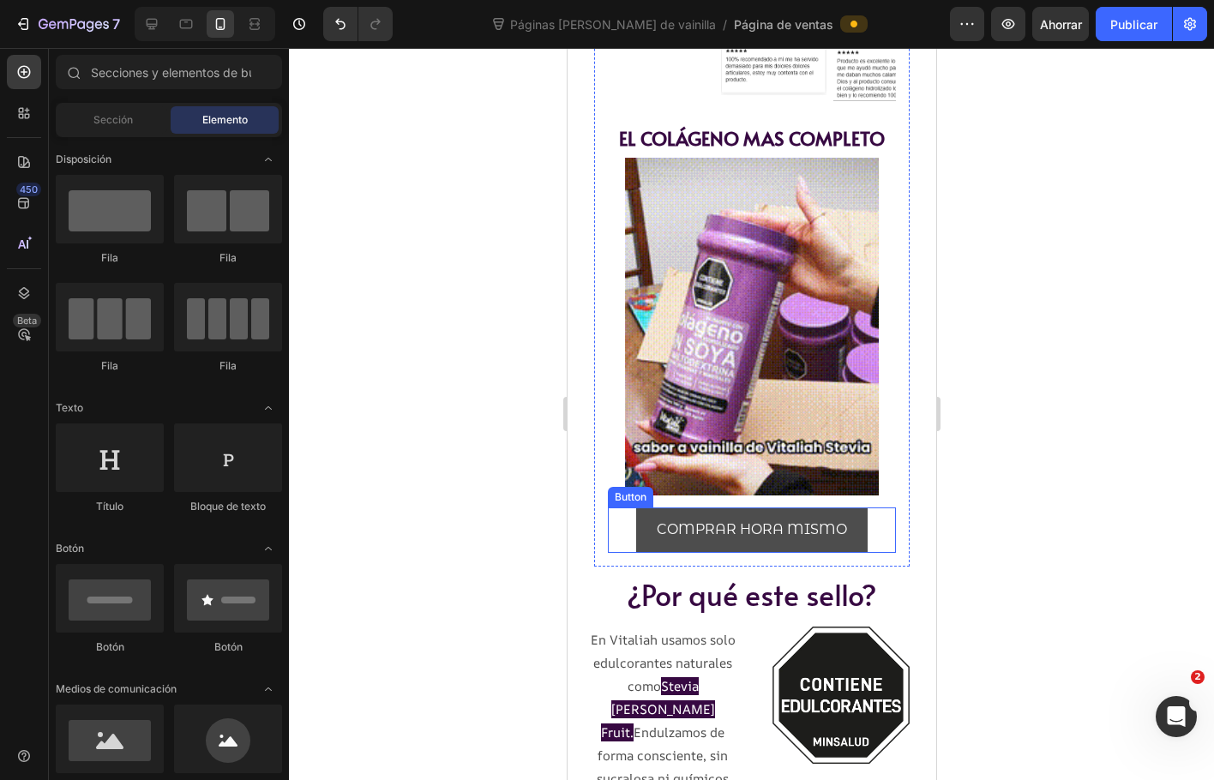
click at [762, 553] on link "COMPRAR HORA MISMO" at bounding box center [750, 529] width 231 height 45
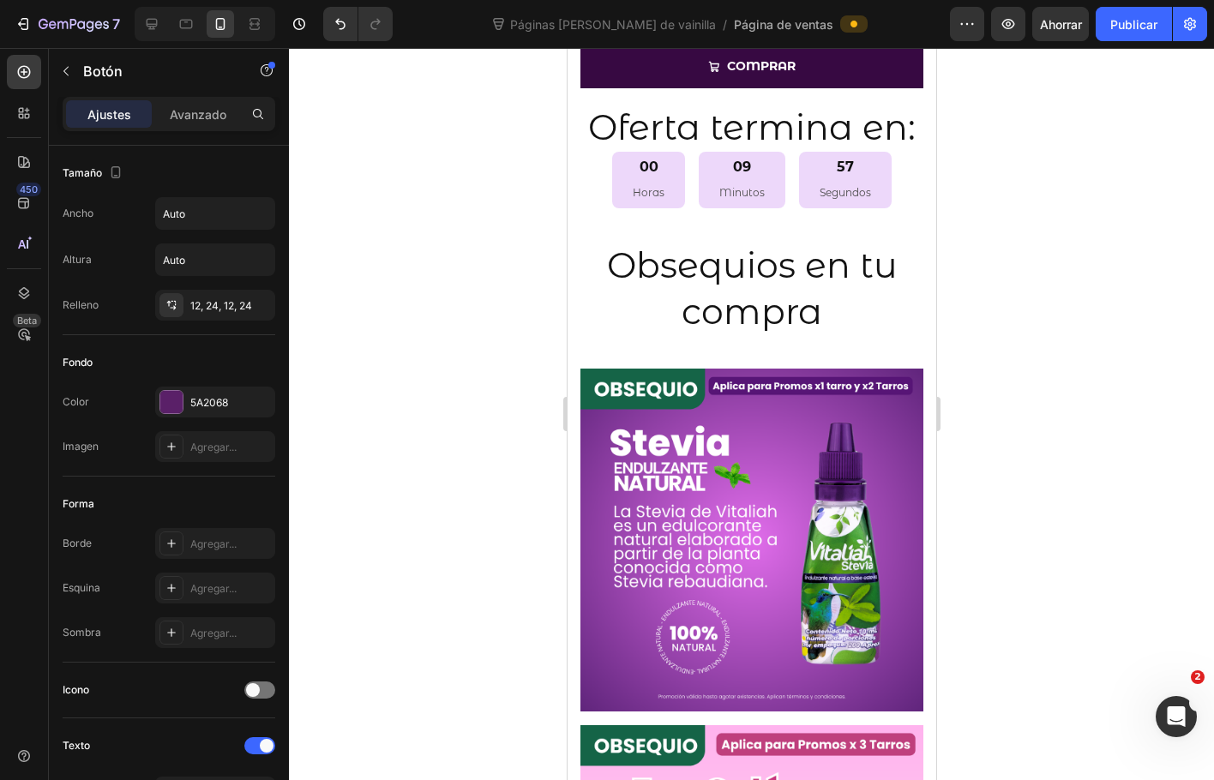
scroll to position [1169, 0]
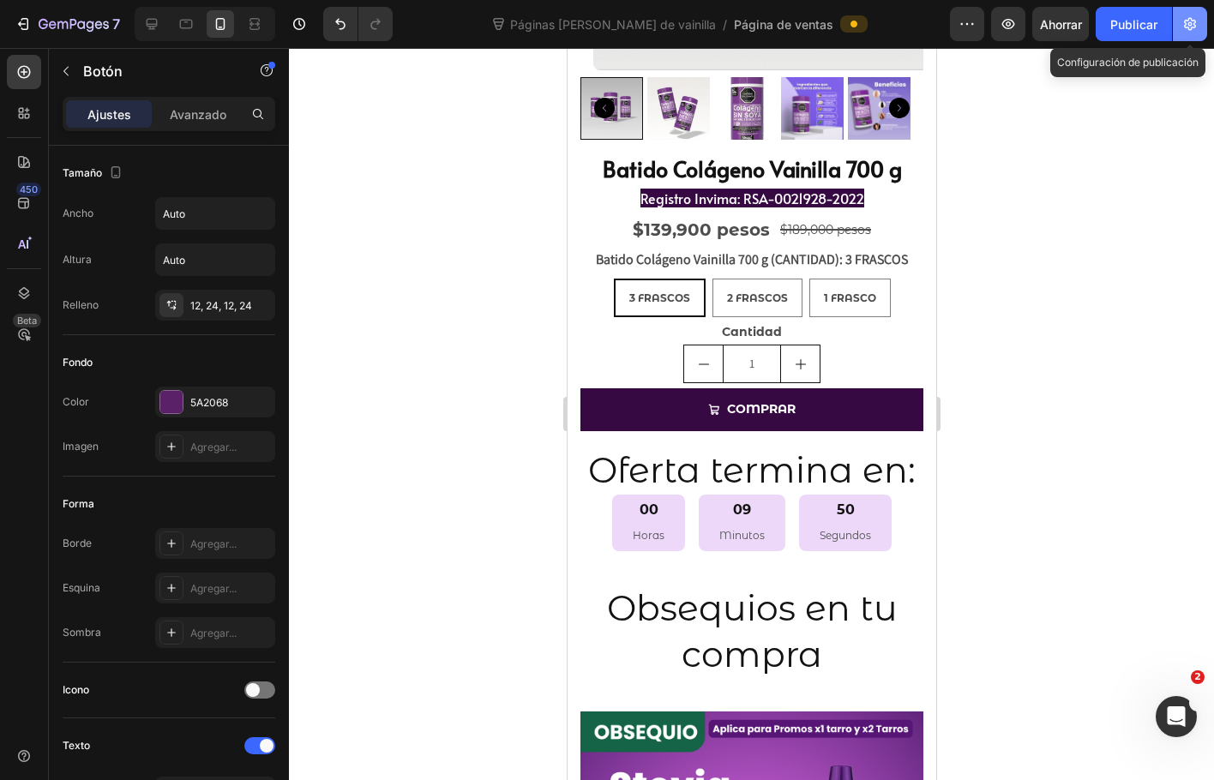
click at [1197, 34] on button "button" at bounding box center [1190, 24] width 34 height 34
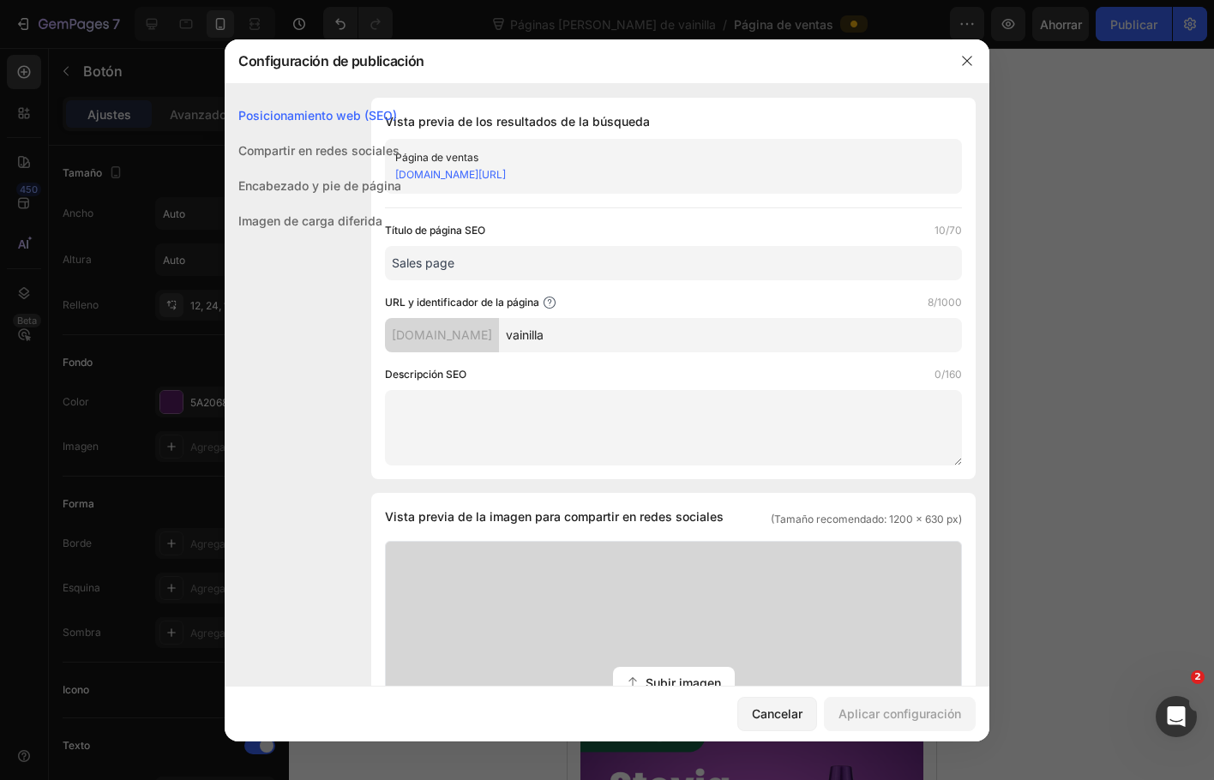
drag, startPoint x: 1053, startPoint y: 105, endPoint x: 1063, endPoint y: 98, distance: 11.7
click at [1053, 105] on div at bounding box center [607, 390] width 1214 height 780
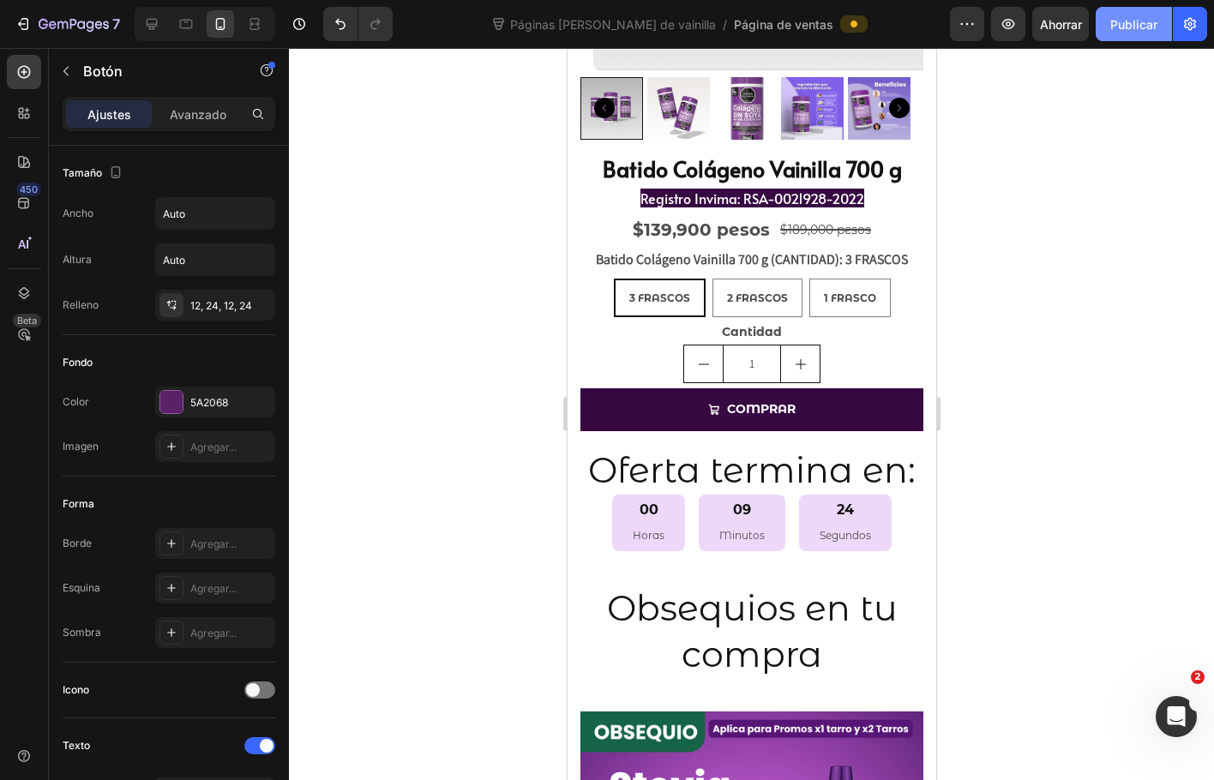
click at [1115, 30] on font "Publicar" at bounding box center [1133, 24] width 47 height 15
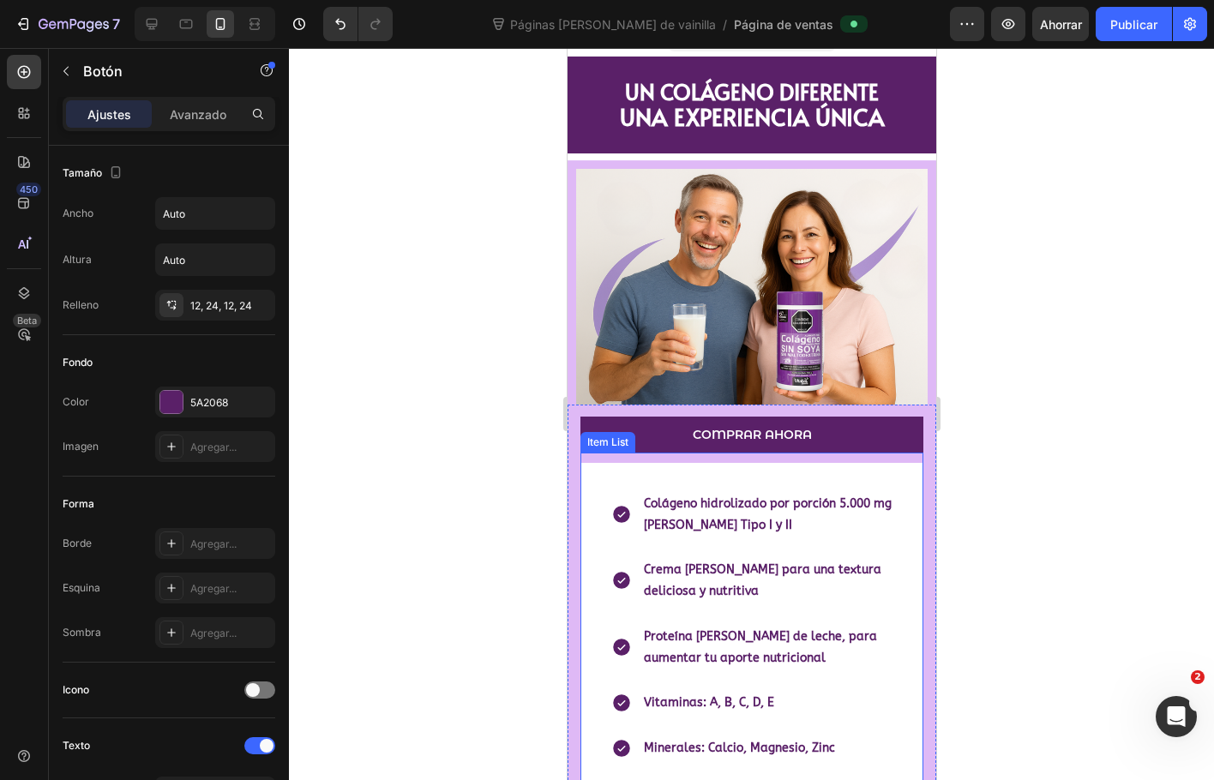
scroll to position [0, 0]
